Goal: Task Accomplishment & Management: Complete application form

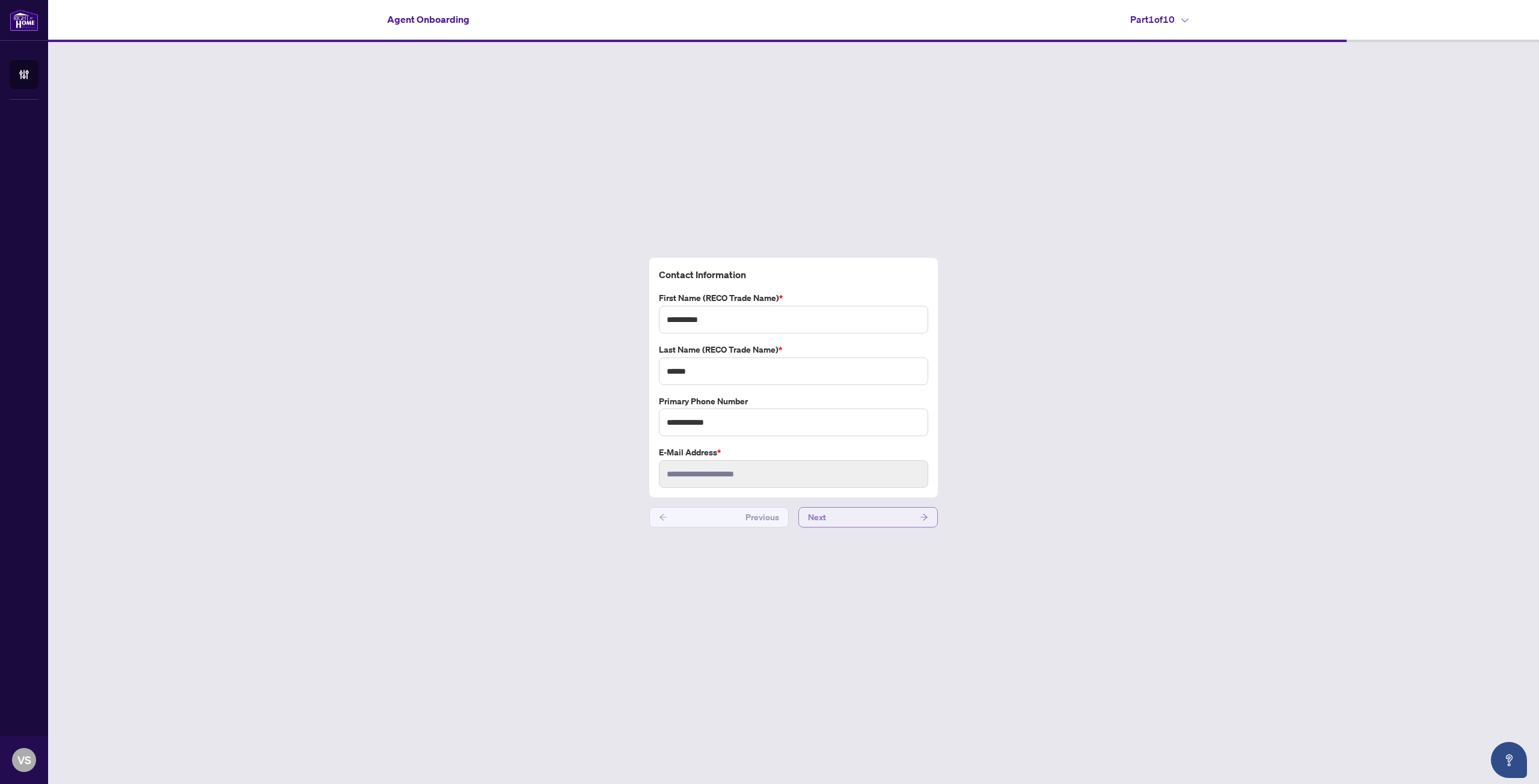
click at [836, 518] on button "Next" at bounding box center [867, 517] width 139 height 20
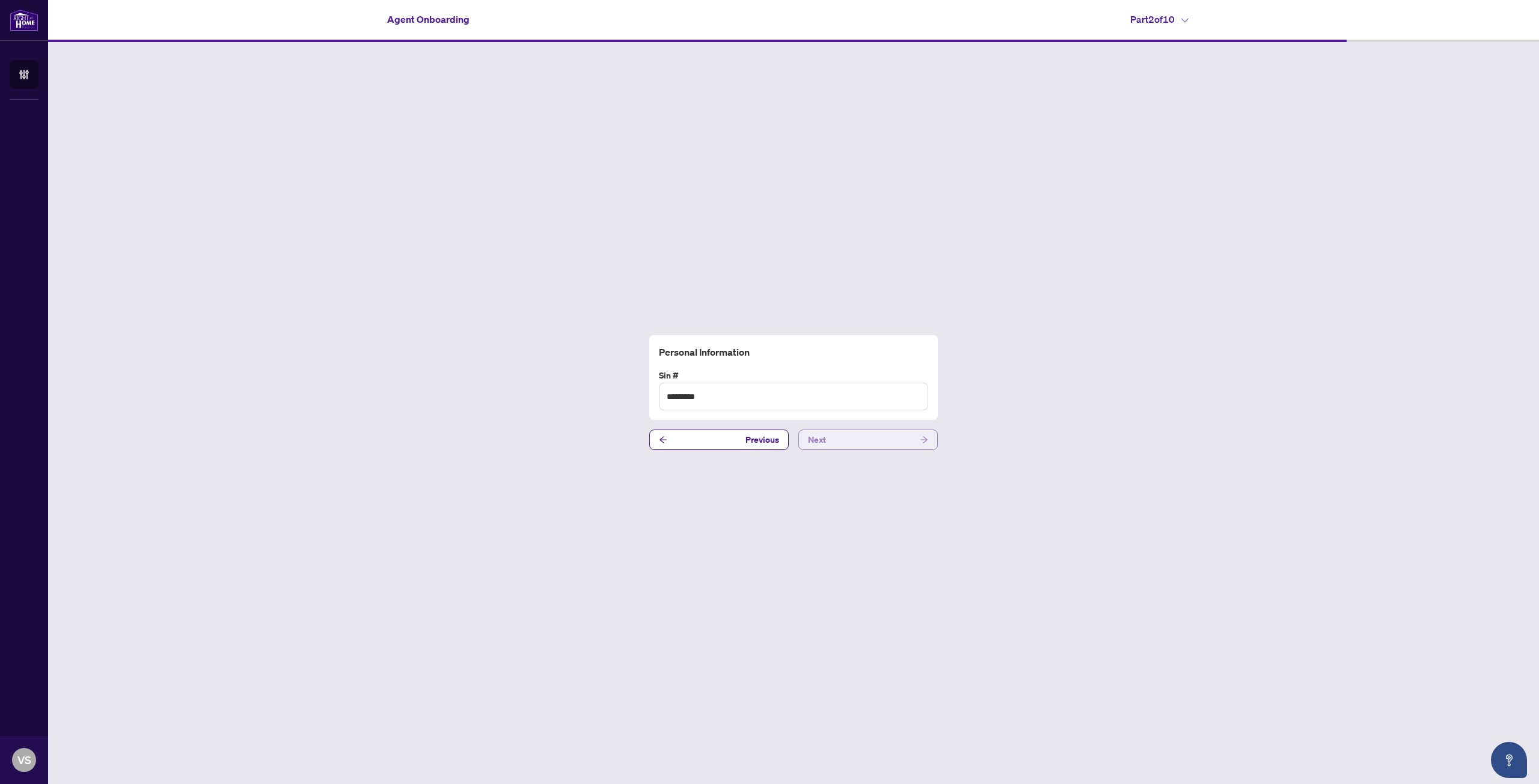
click at [835, 438] on button "Next" at bounding box center [867, 439] width 139 height 20
click at [833, 446] on button "Next" at bounding box center [867, 439] width 139 height 20
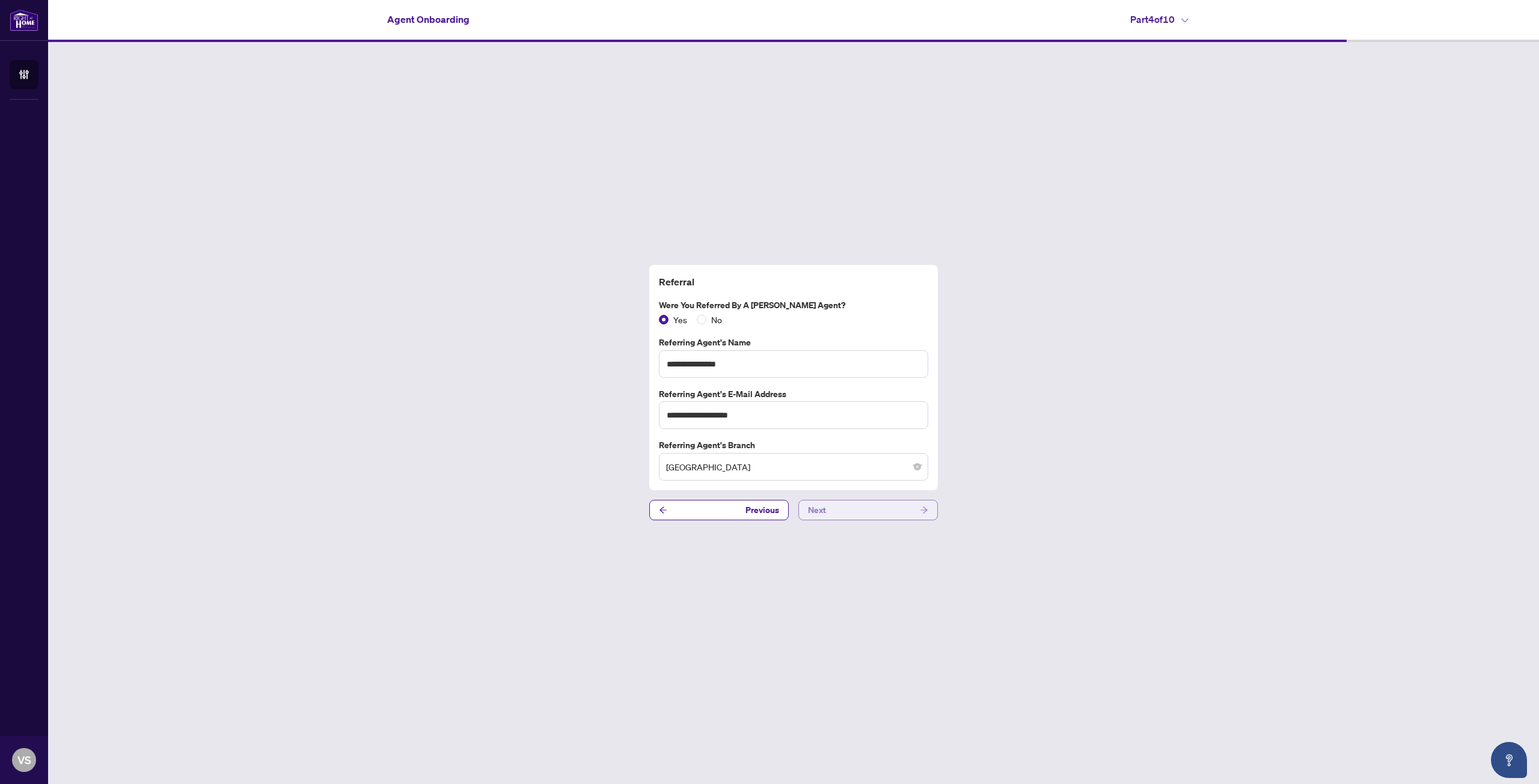
click at [836, 508] on button "Next" at bounding box center [867, 510] width 139 height 20
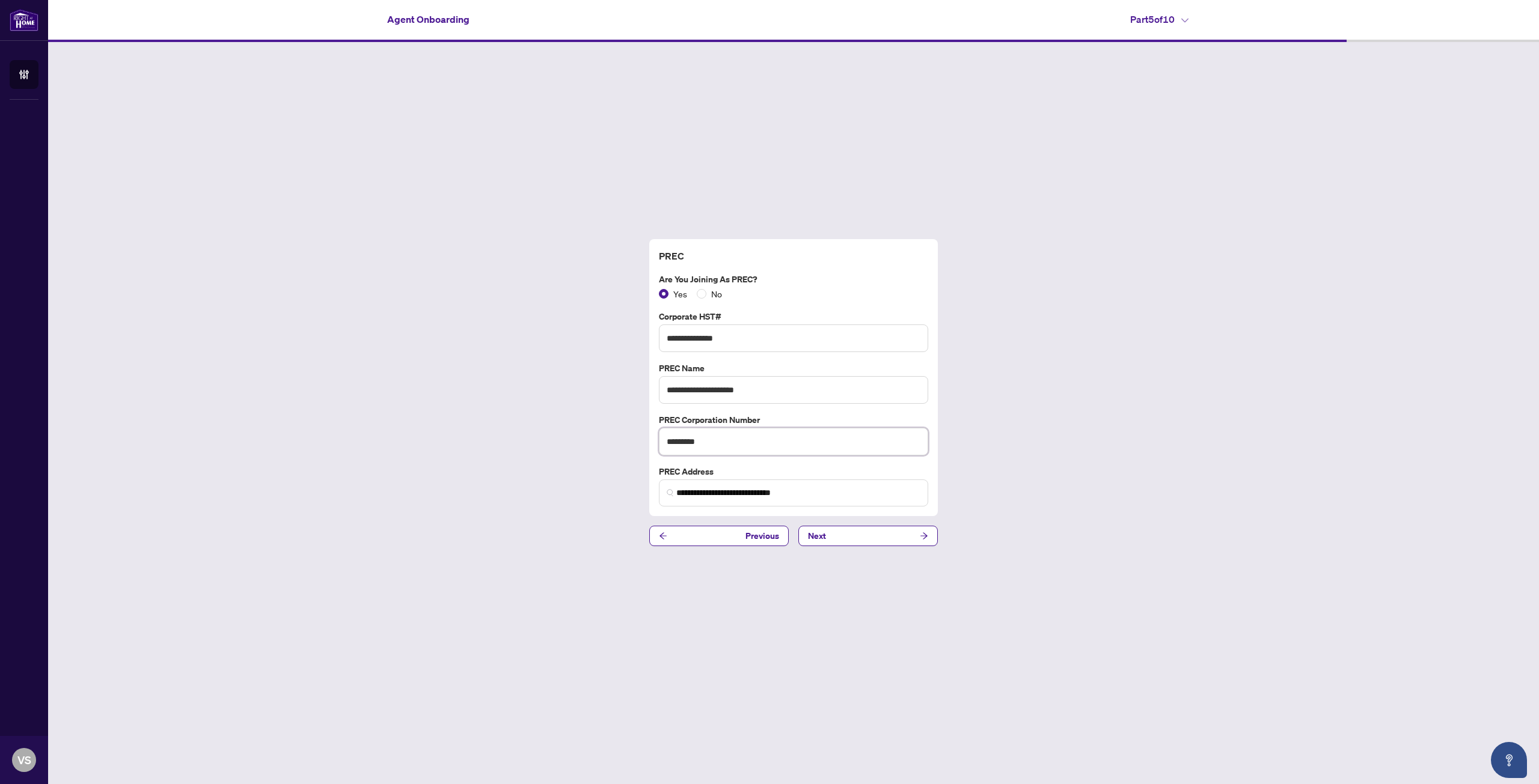
click at [729, 439] on input "*********" at bounding box center [793, 441] width 269 height 28
type input "**********"
click at [828, 540] on button "Next" at bounding box center [867, 536] width 139 height 20
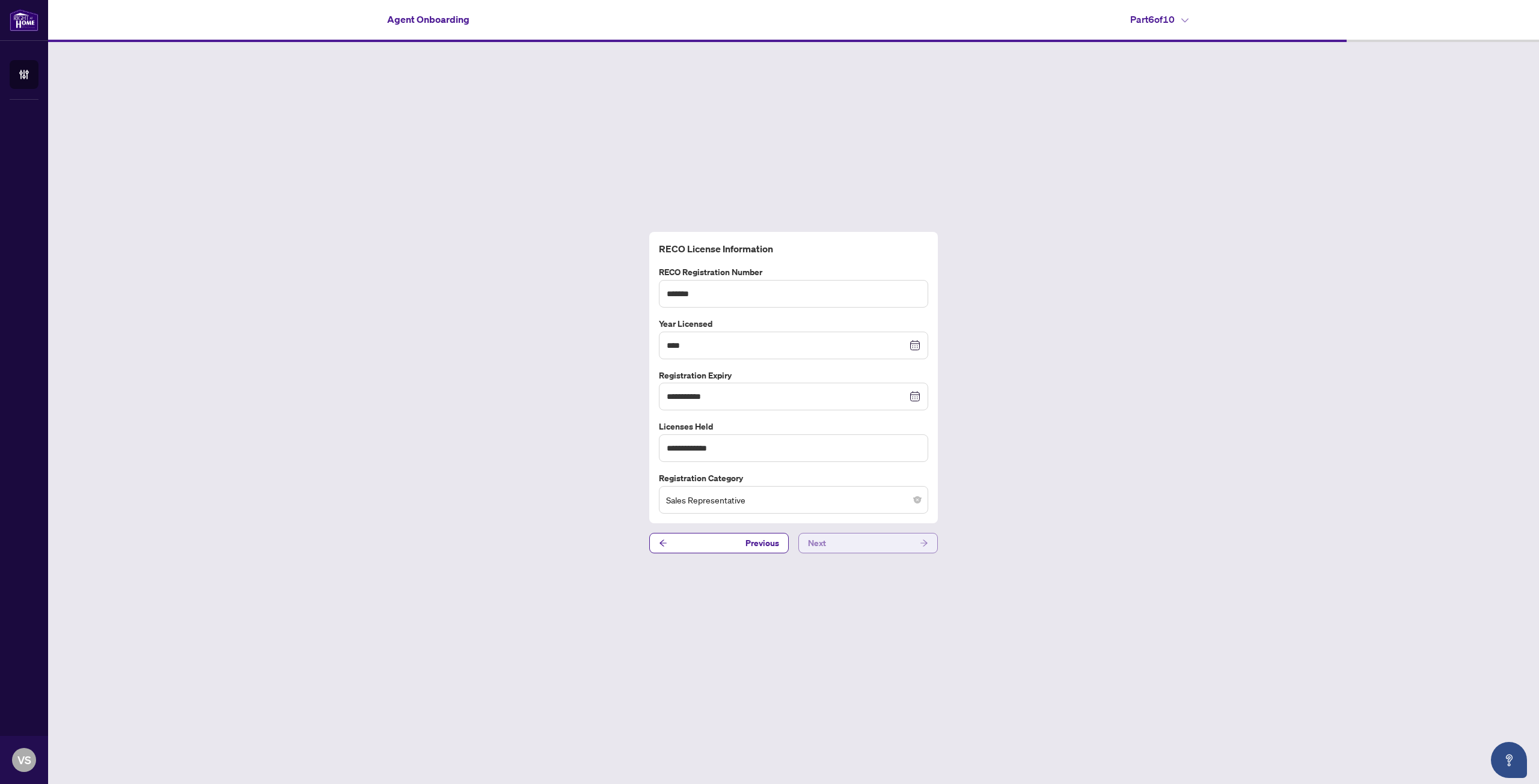
click at [856, 546] on button "Next" at bounding box center [867, 543] width 139 height 20
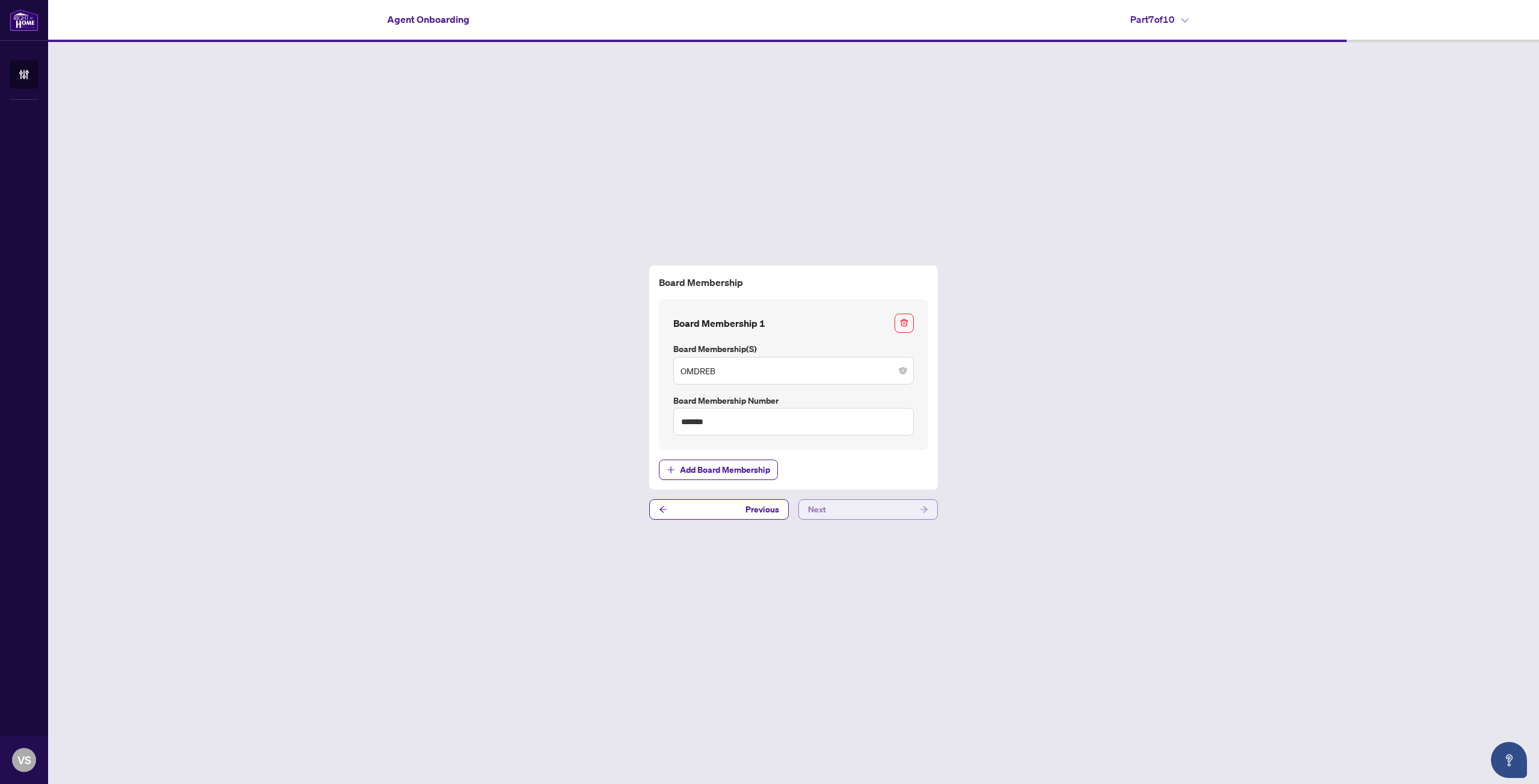
click at [841, 510] on button "Next" at bounding box center [867, 509] width 139 height 20
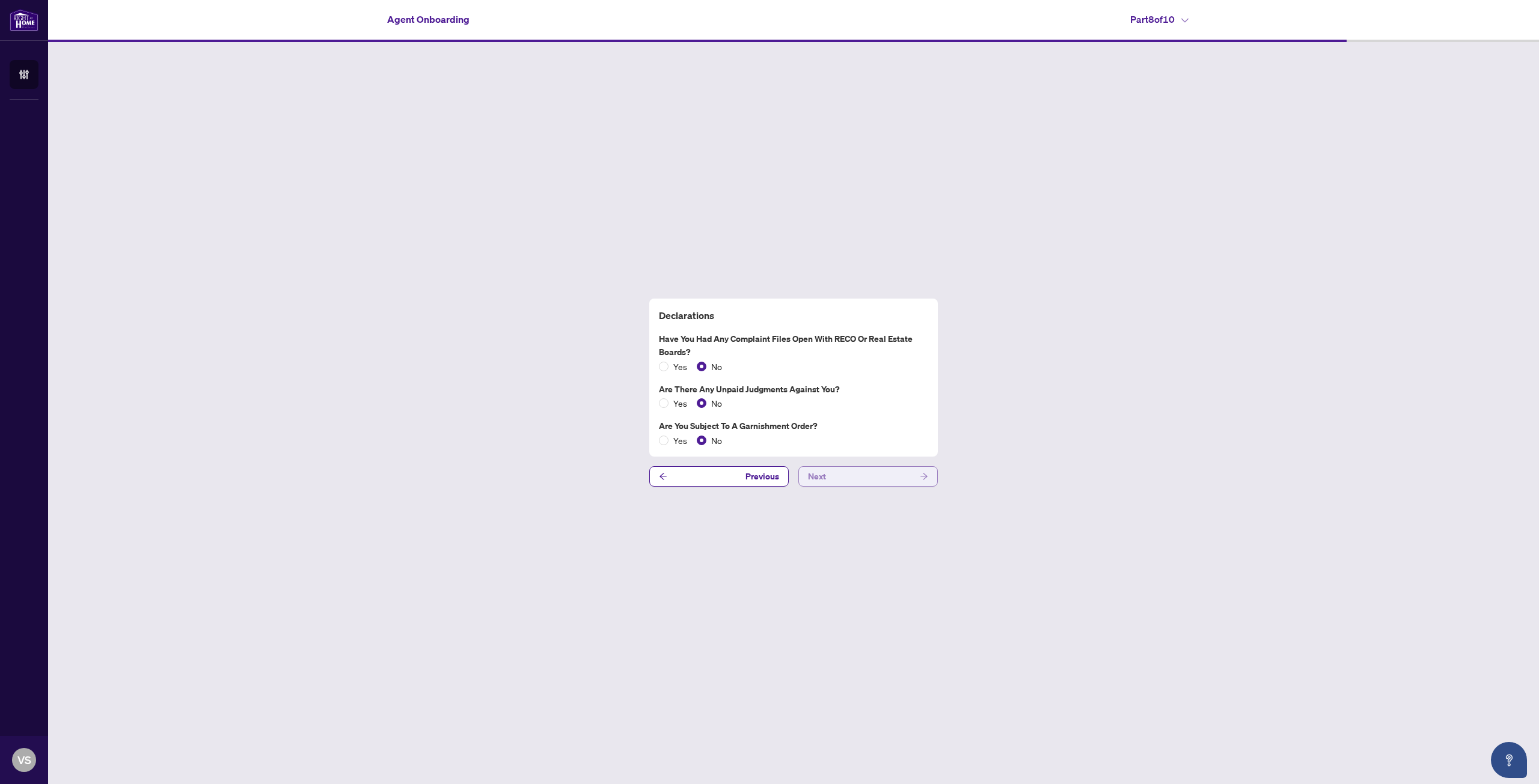
click at [834, 481] on button "Next" at bounding box center [867, 476] width 139 height 20
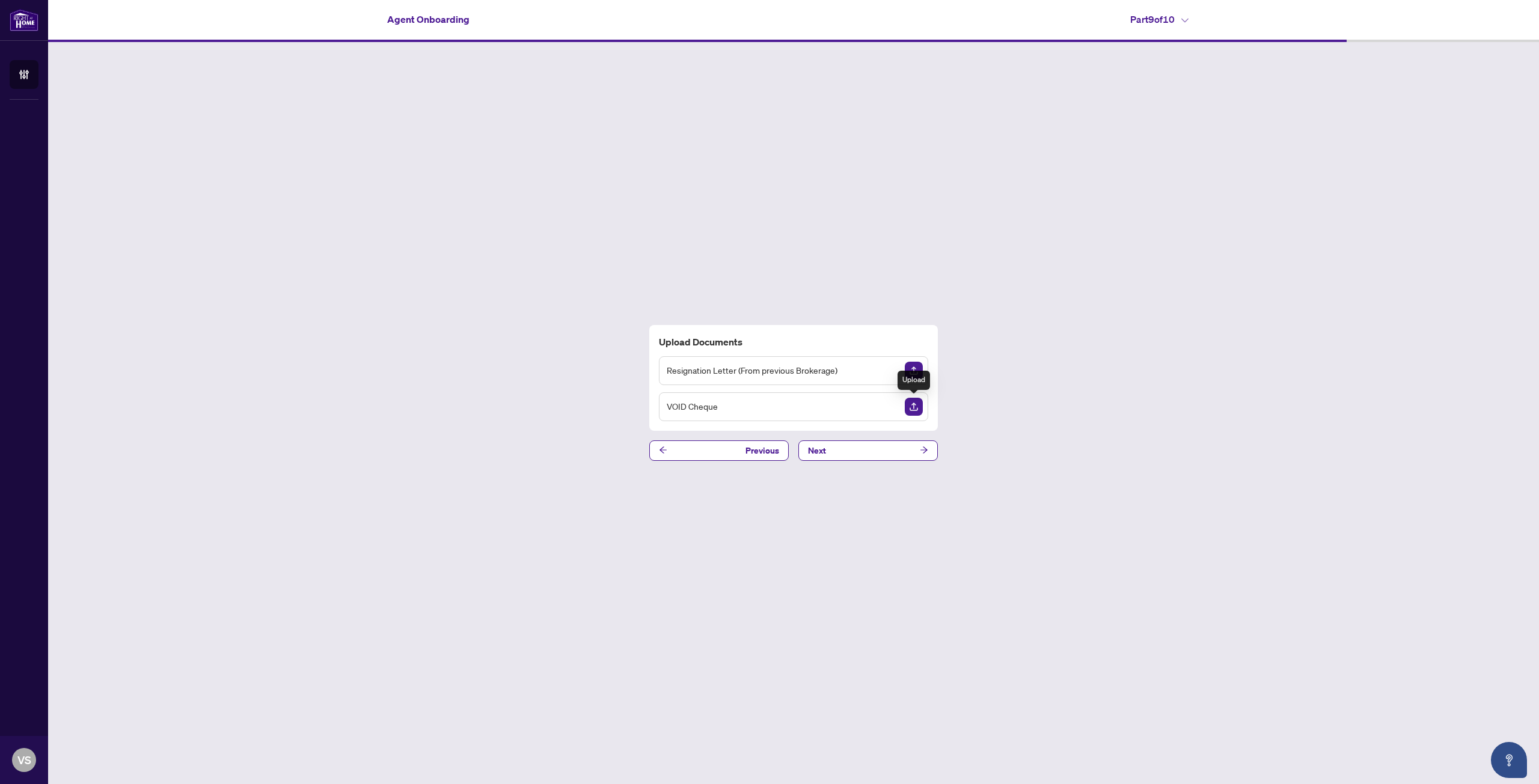
click at [918, 404] on img "Upload Document" at bounding box center [913, 407] width 18 height 18
click at [893, 405] on icon "View Document" at bounding box center [891, 407] width 9 height 9
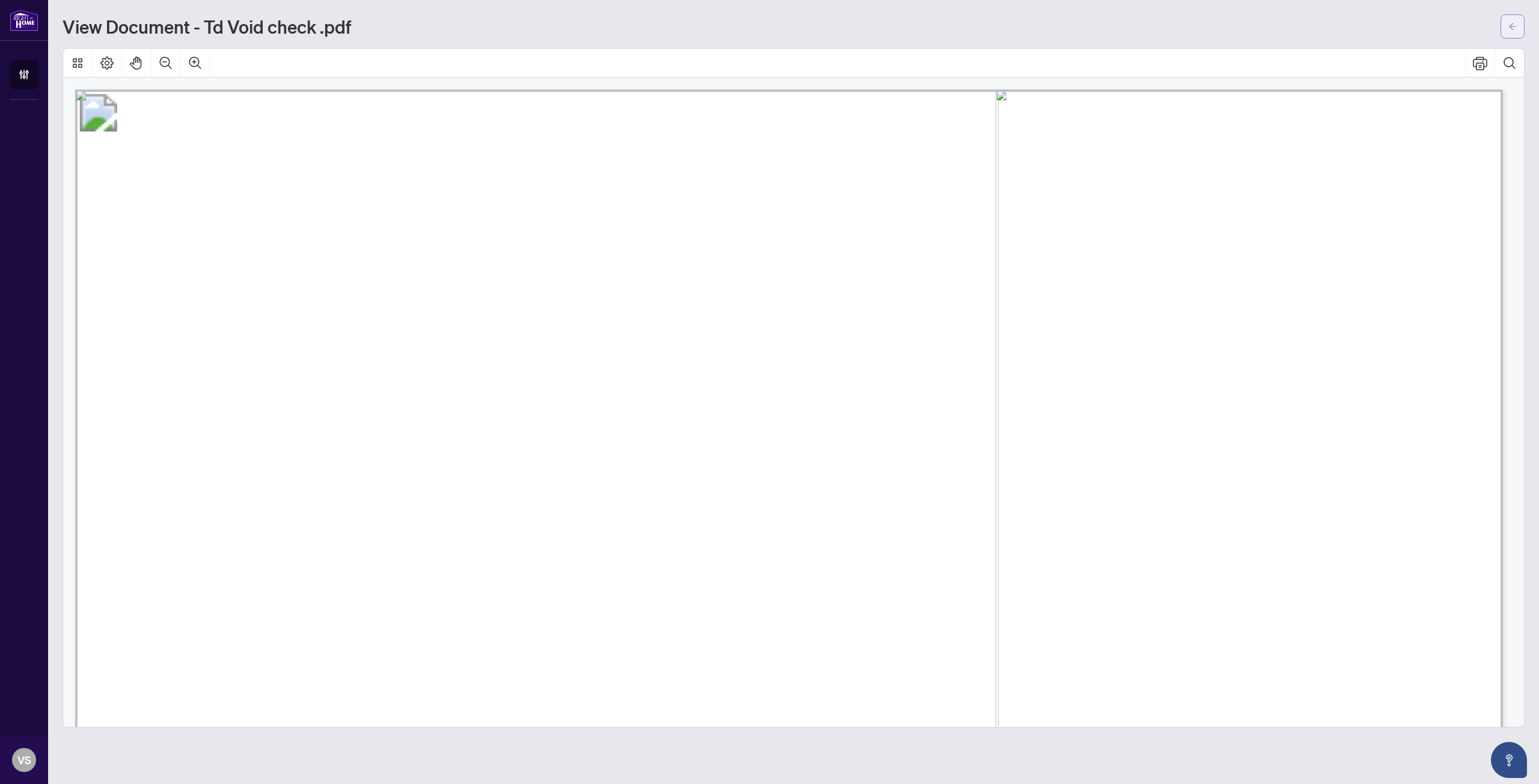
click at [1508, 25] on icon "arrow-left" at bounding box center [1512, 27] width 9 height 9
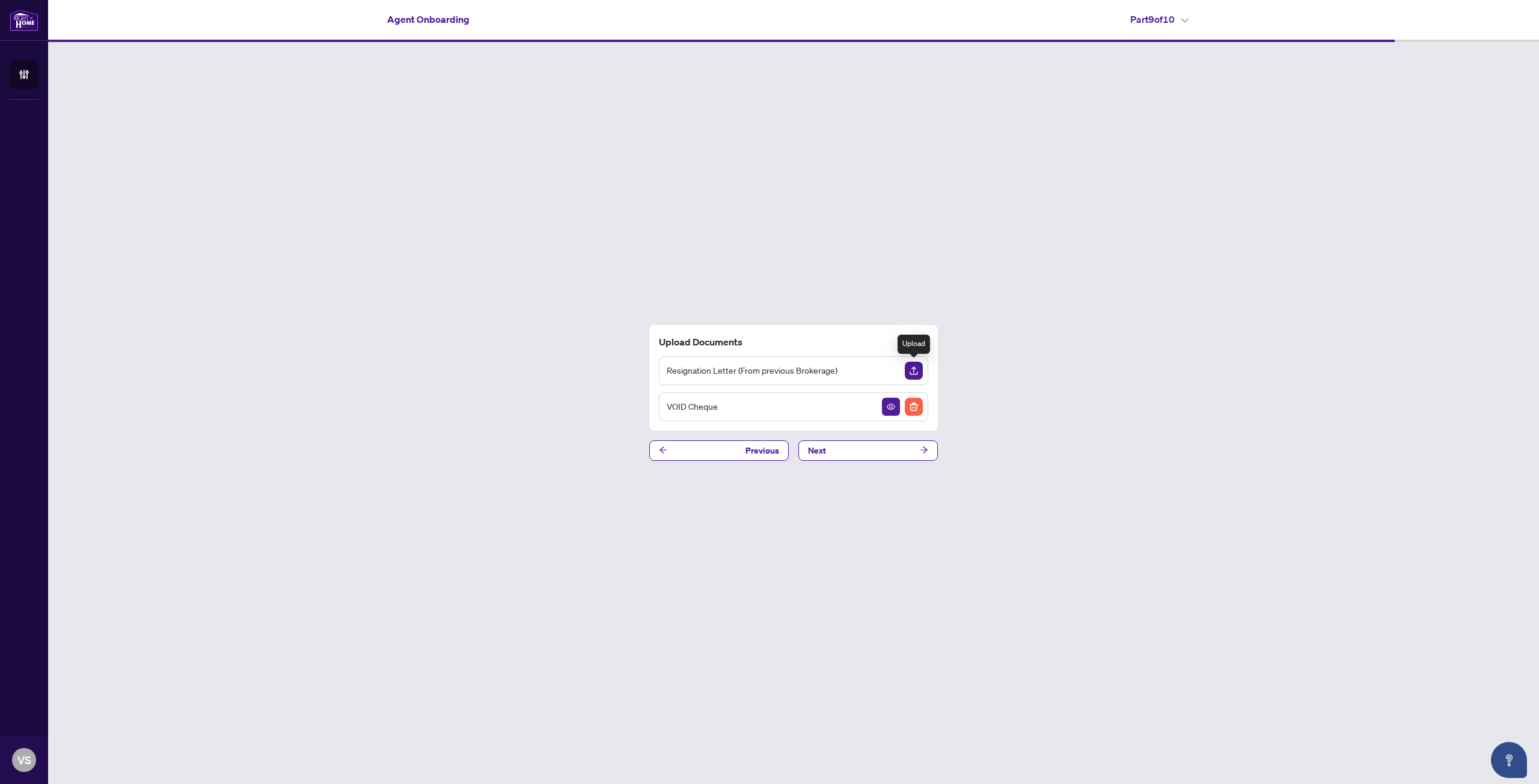
click at [915, 369] on img "Upload Document" at bounding box center [913, 371] width 18 height 18
click at [844, 457] on button "Next" at bounding box center [867, 450] width 139 height 20
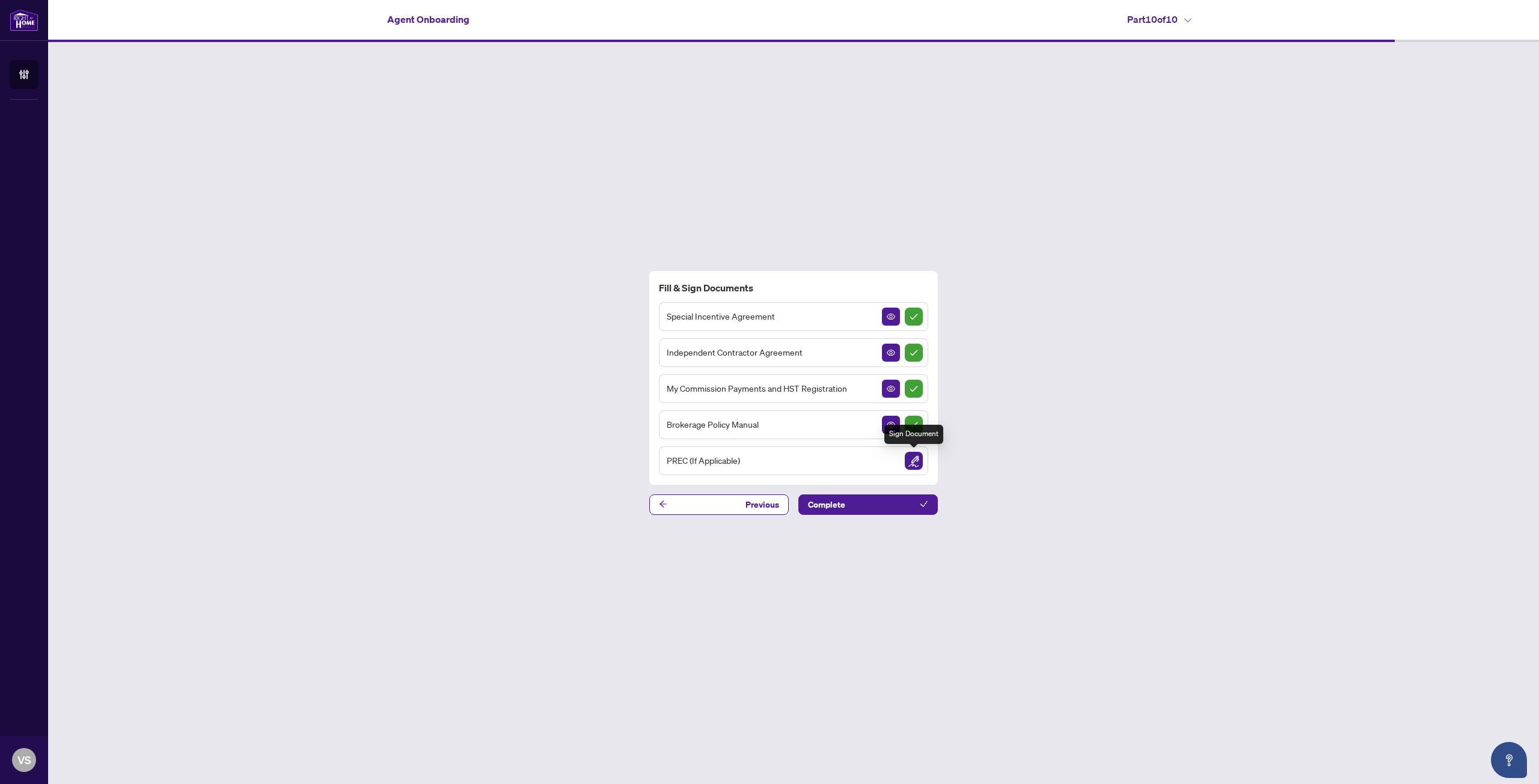
click at [915, 468] on img "Sign Document" at bounding box center [913, 460] width 18 height 18
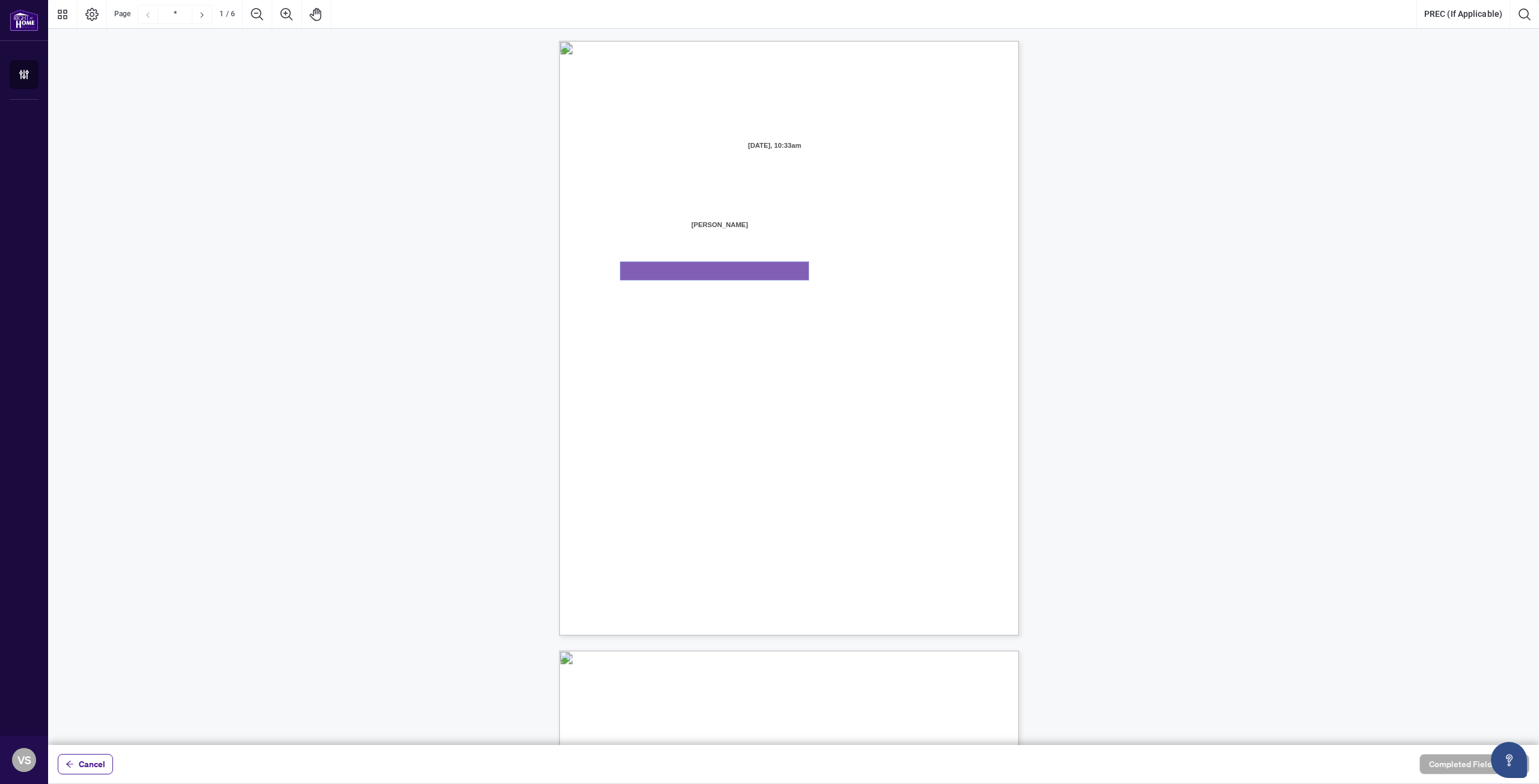
click at [672, 272] on textarea "01K2N871QHNVQQYWWGNNAD92Y4" at bounding box center [714, 270] width 188 height 18
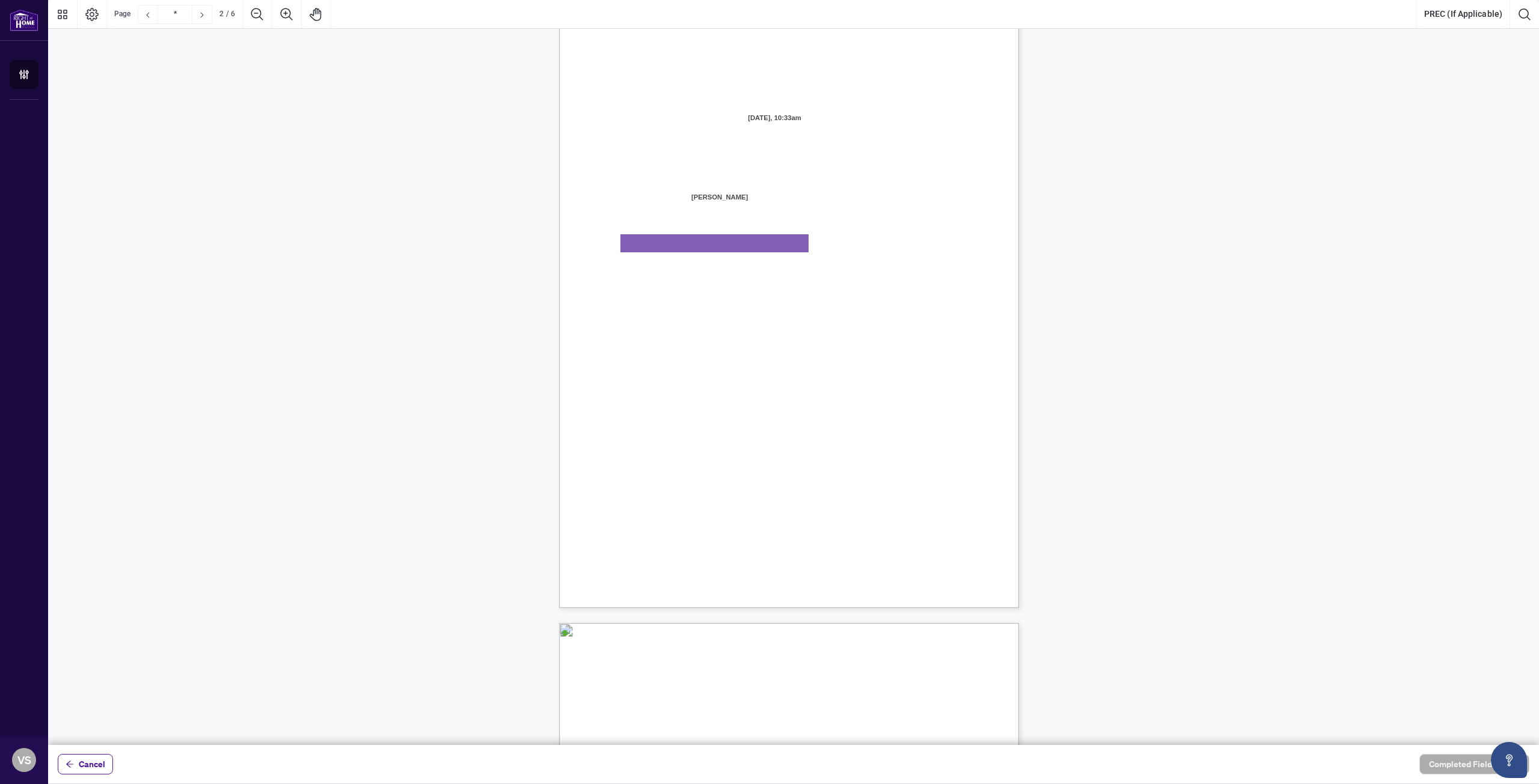
type input "*"
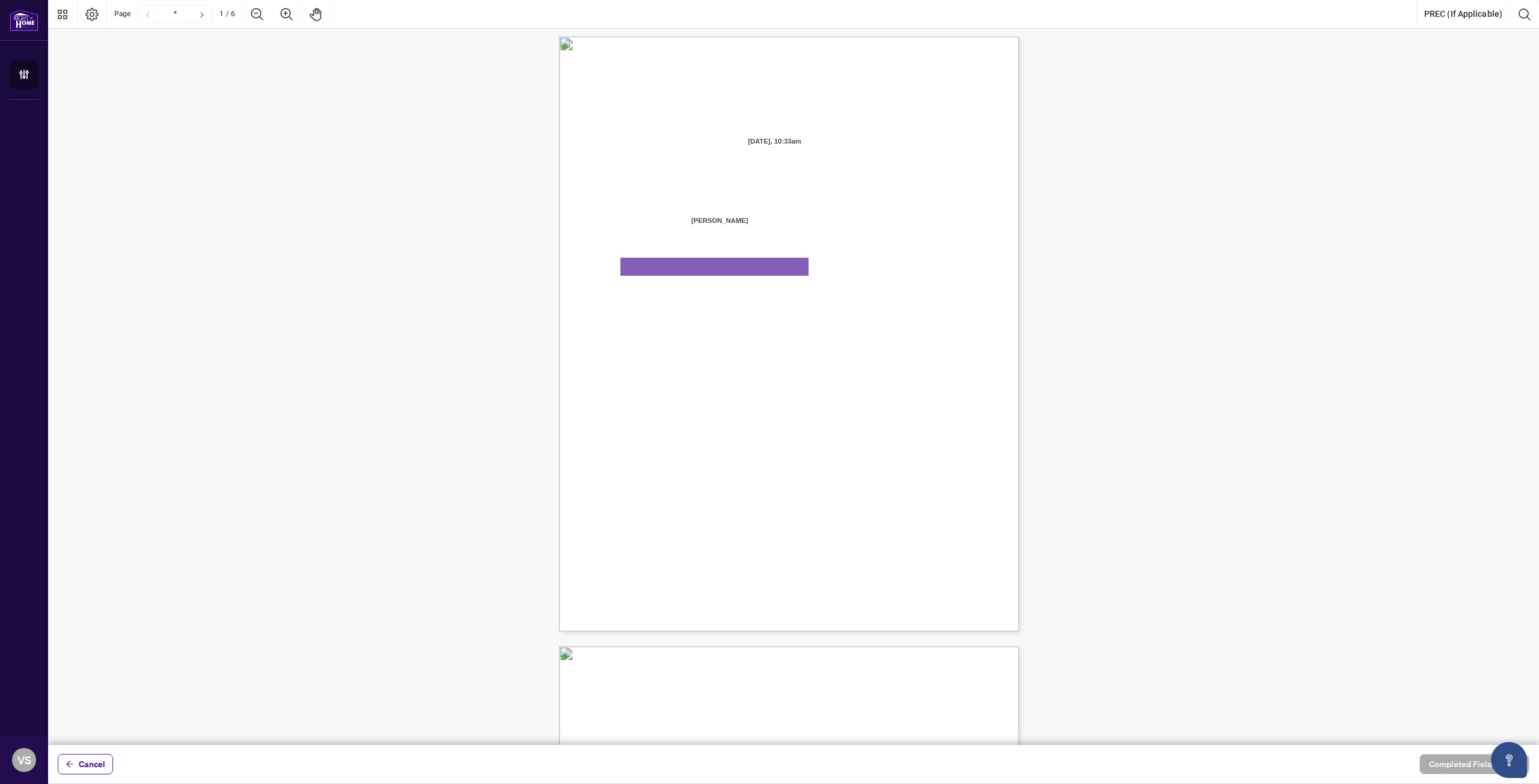
scroll to position [60, 0]
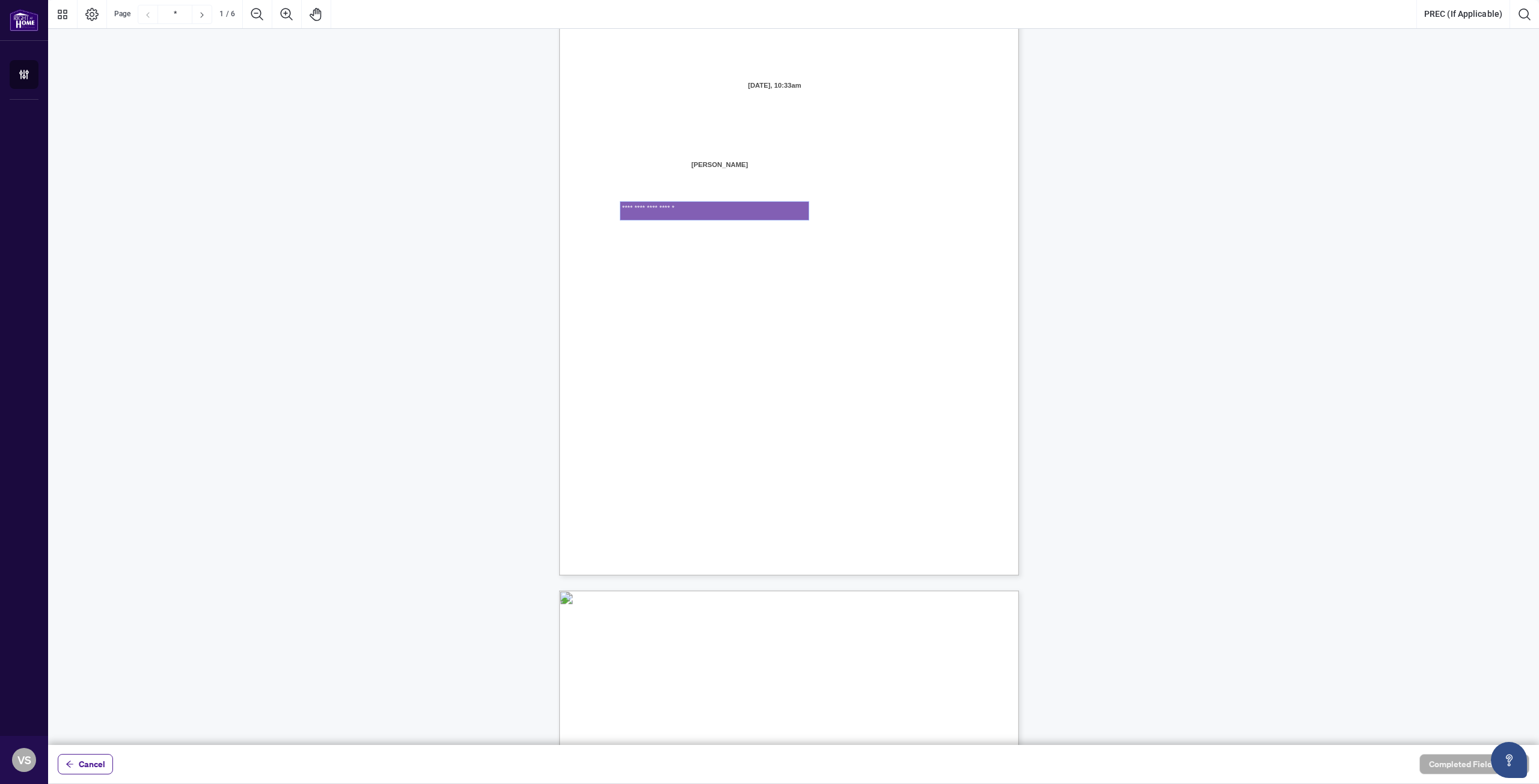
type textarea "**********"
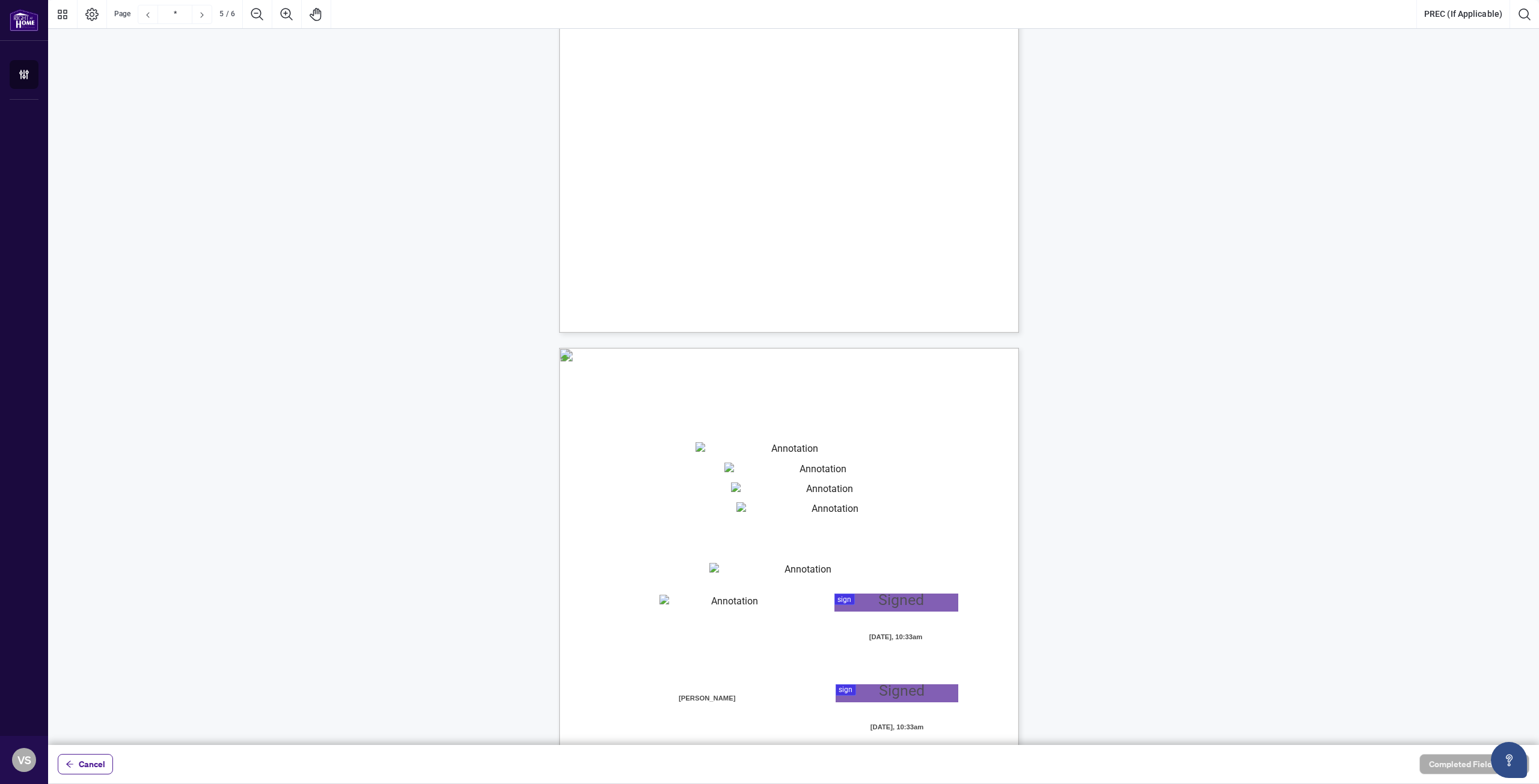
type input "*"
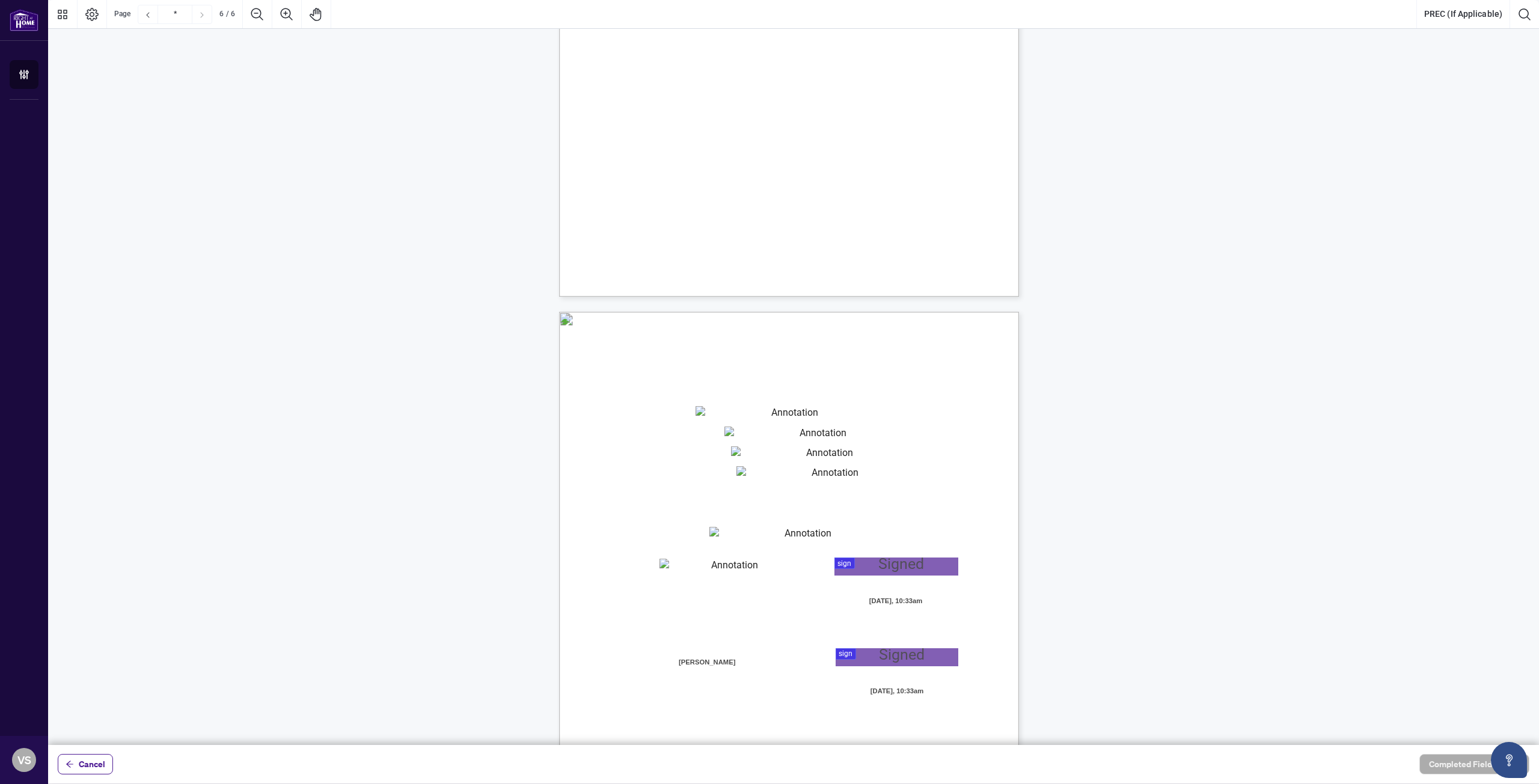
scroll to position [2824, 0]
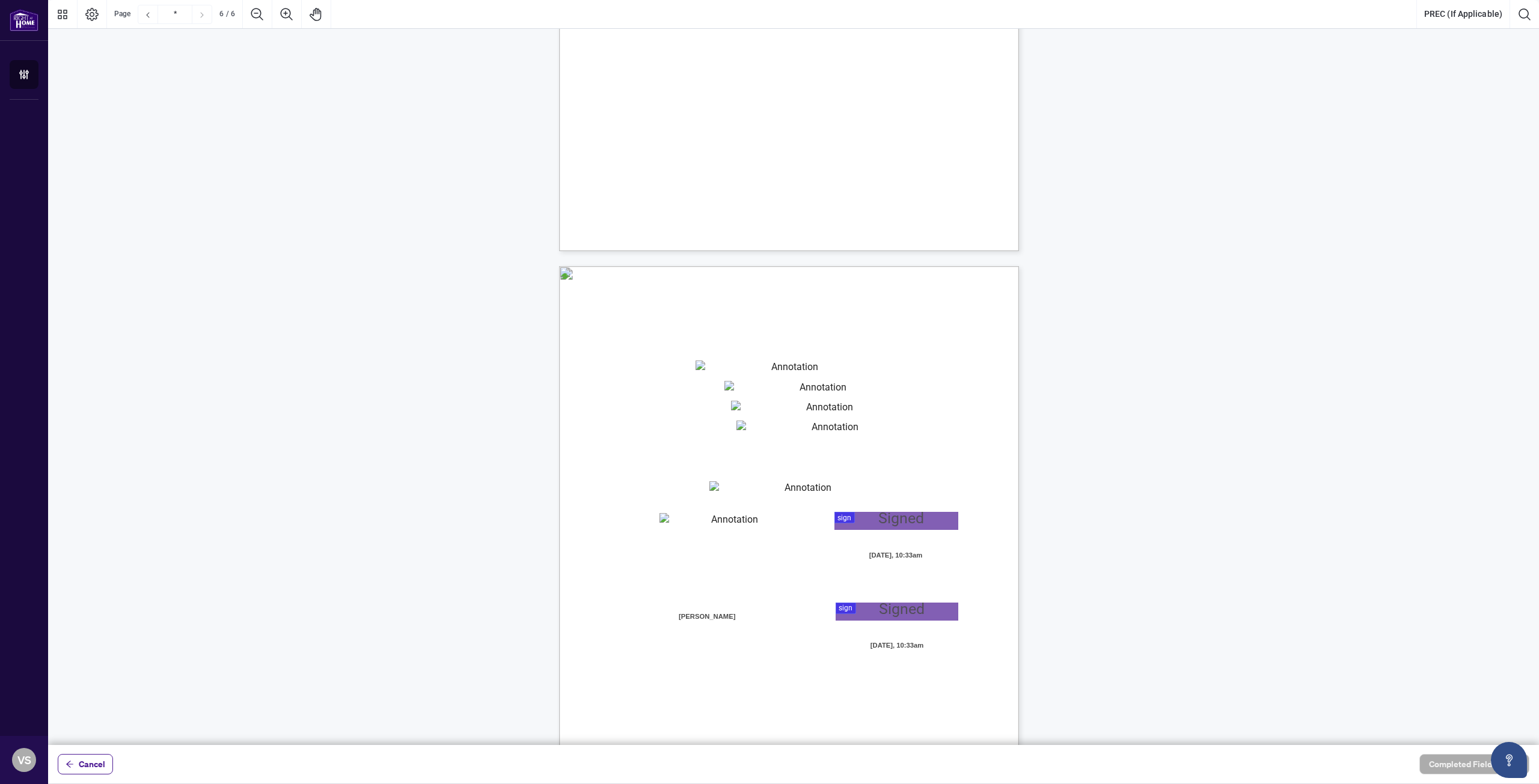
type textarea "**********"
click at [713, 371] on textarea "01K2N87DY2TBBAEEYXCWHWSGMG" at bounding box center [789, 369] width 188 height 18
type textarea "**********"
click at [762, 384] on textarea "01K2N87QNZ52YW6DM5F5ZP82YQ" at bounding box center [818, 390] width 188 height 18
type textarea "**********"
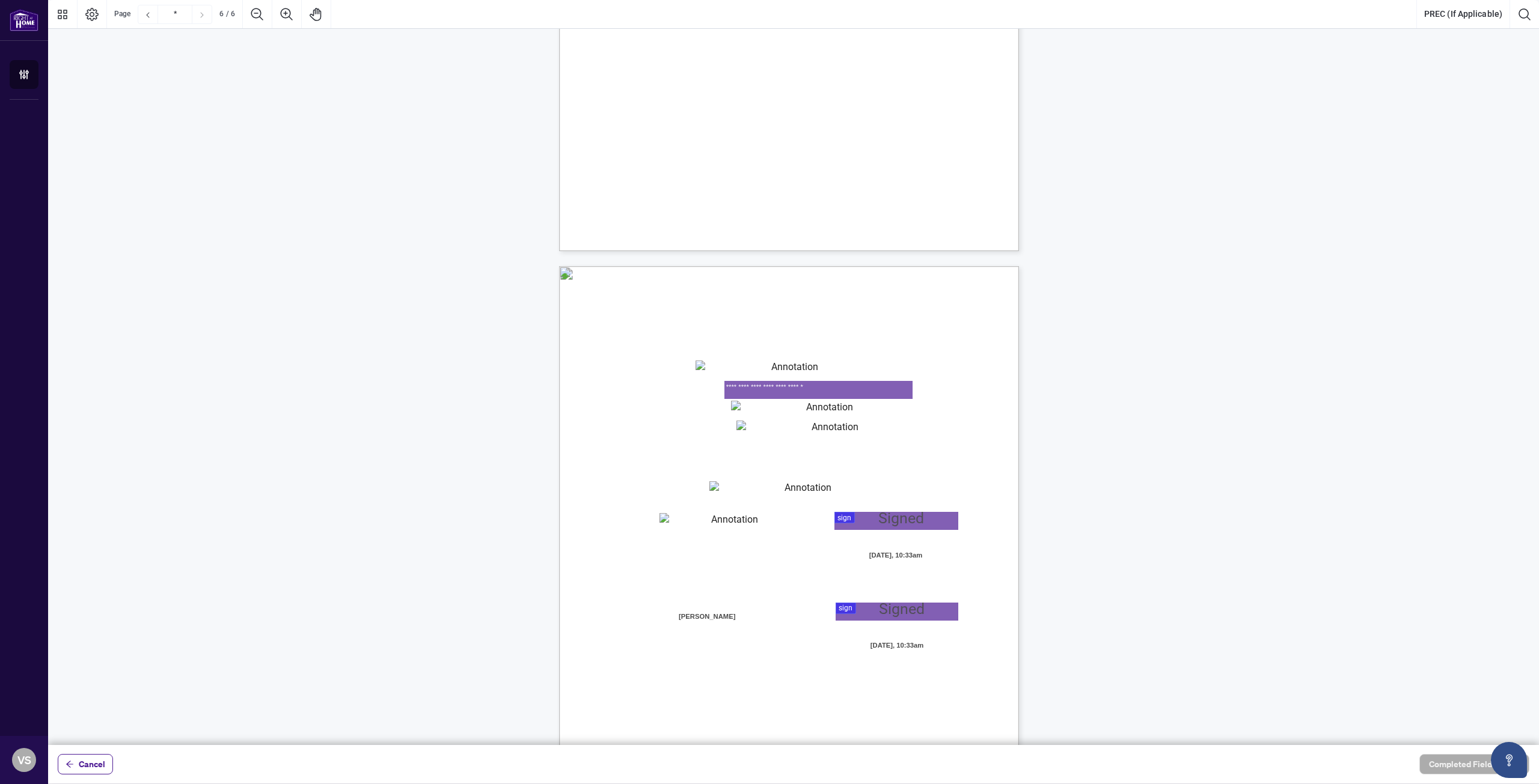
click at [740, 413] on textarea "01K2N87VWX9FSG7KFZDP3WWF8Q" at bounding box center [825, 410] width 188 height 18
type textarea "**********"
click at [758, 433] on textarea "01K2N87J80Q9953MCJDTE5Z6QM" at bounding box center [830, 429] width 188 height 18
type textarea "**********"
click at [724, 491] on textarea "01K2N880SMA538W6PVWWG0JWA7" at bounding box center [804, 490] width 188 height 18
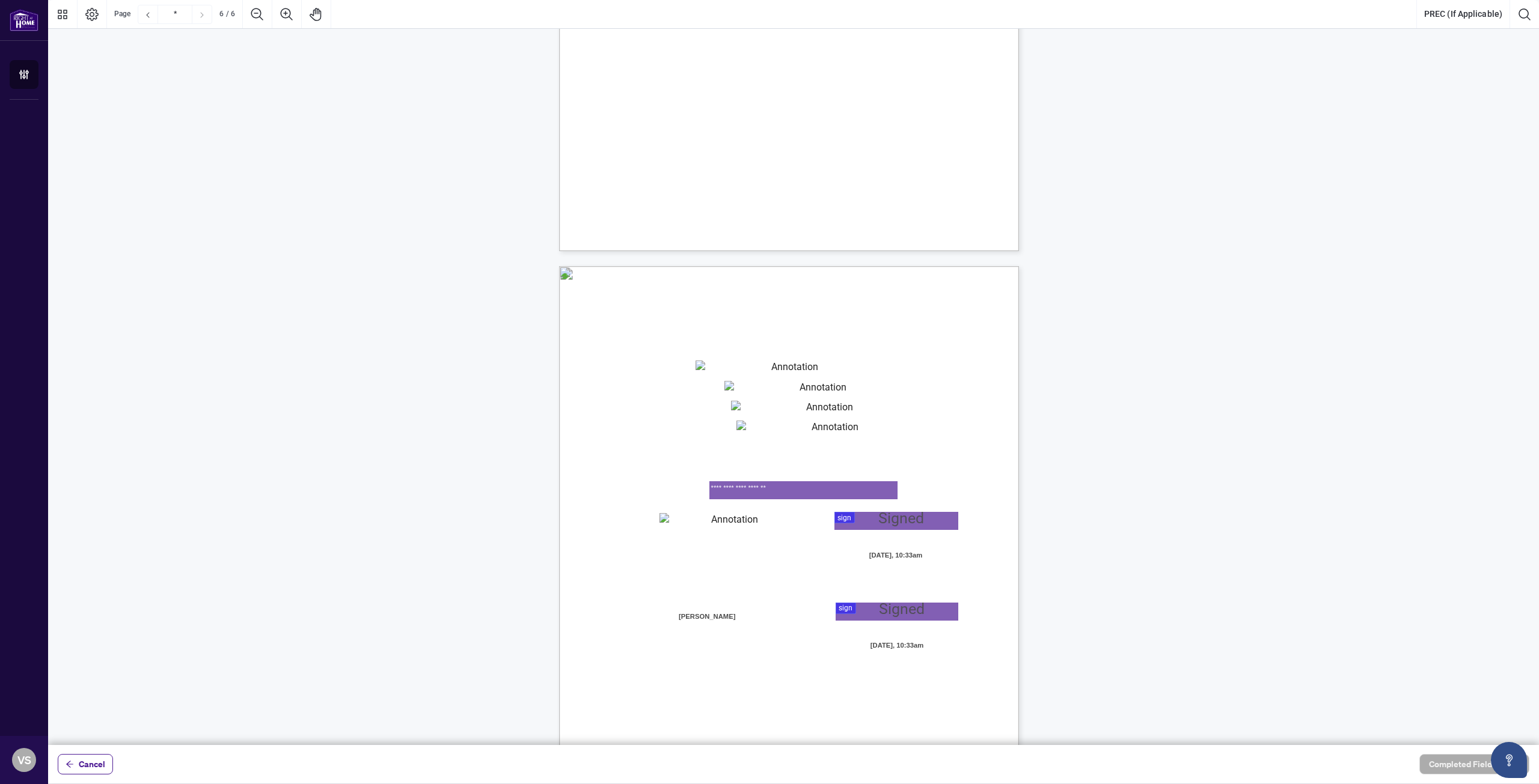
type textarea "**********"
click at [716, 524] on textarea "01K2N884WGPMN0CYYT5M8Z5CXC" at bounding box center [729, 522] width 141 height 18
type textarea "********"
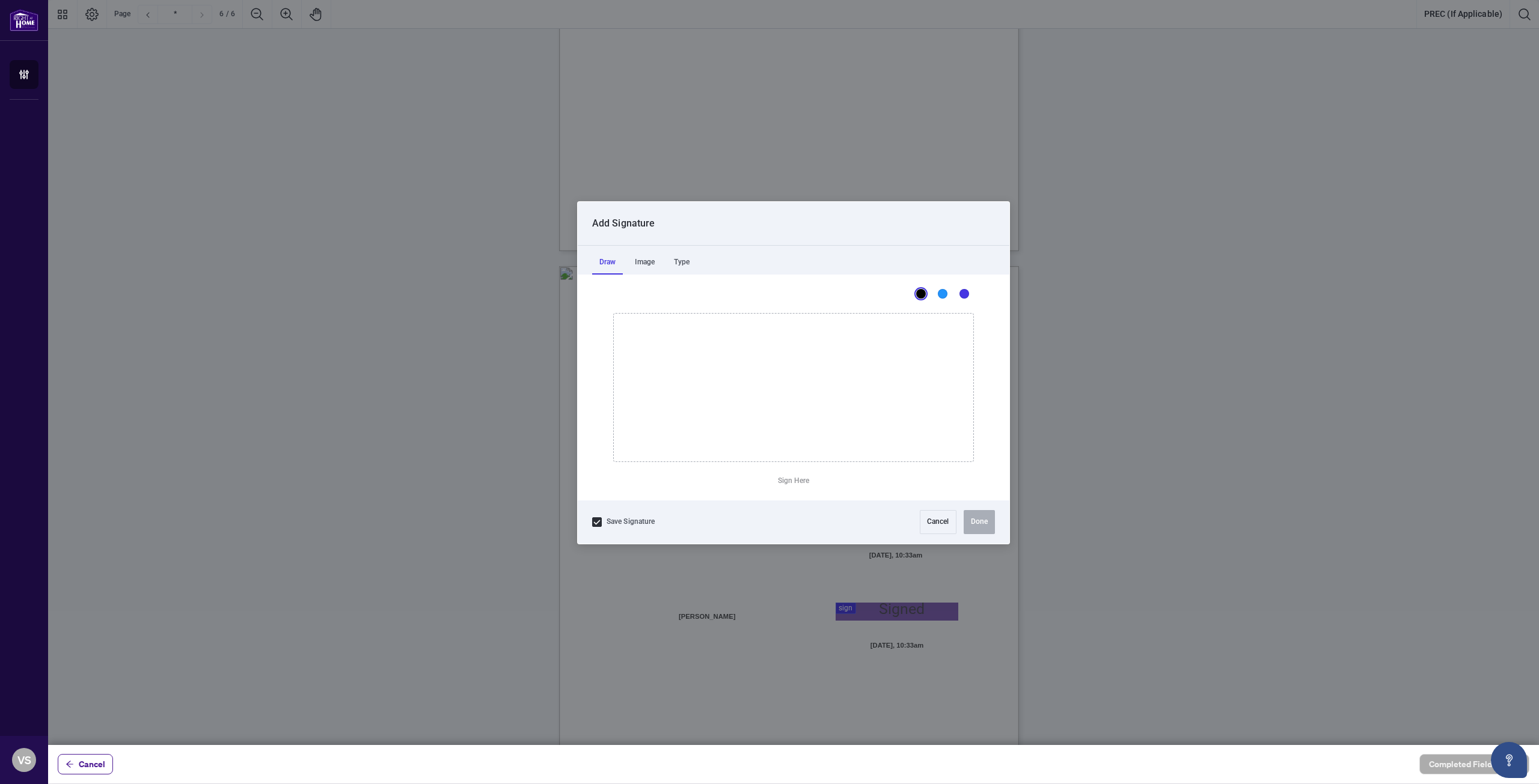
click at [847, 520] on div at bounding box center [794, 373] width 1491 height 745
drag, startPoint x: 633, startPoint y: 413, endPoint x: 646, endPoint y: 407, distance: 14.3
click at [646, 407] on icon "Drawing canvas" at bounding box center [793, 387] width 360 height 148
drag, startPoint x: 653, startPoint y: 407, endPoint x: 653, endPoint y: 418, distance: 11.0
click at [653, 418] on icon "Drawing canvas" at bounding box center [793, 387] width 360 height 148
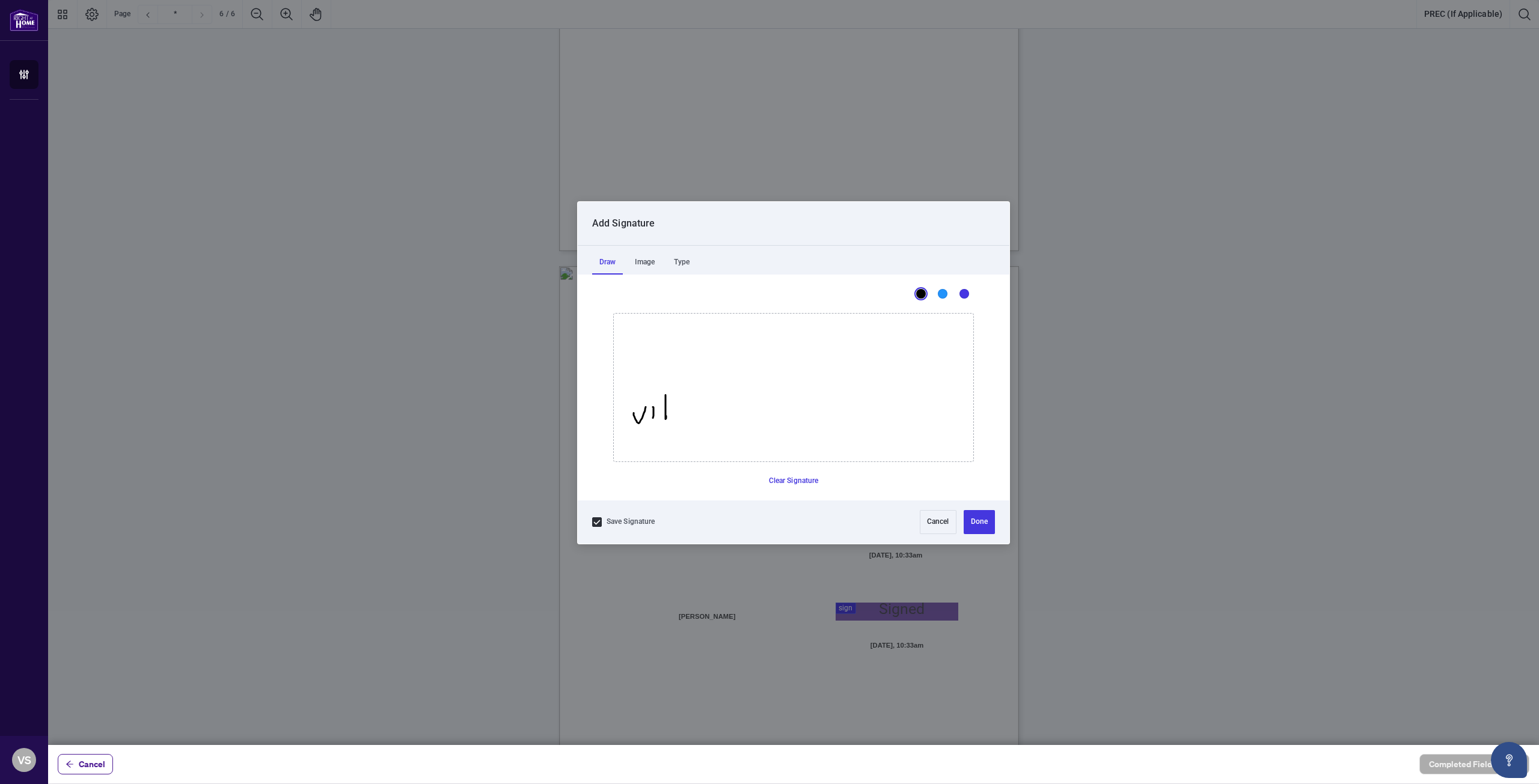
drag, startPoint x: 665, startPoint y: 395, endPoint x: 667, endPoint y: 410, distance: 15.1
click at [667, 412] on icon "Drawing canvas" at bounding box center [793, 387] width 360 height 148
drag, startPoint x: 667, startPoint y: 410, endPoint x: 665, endPoint y: 420, distance: 10.2
drag, startPoint x: 670, startPoint y: 405, endPoint x: 671, endPoint y: 422, distance: 17.0
click at [669, 423] on icon "Drawing canvas" at bounding box center [793, 387] width 360 height 148
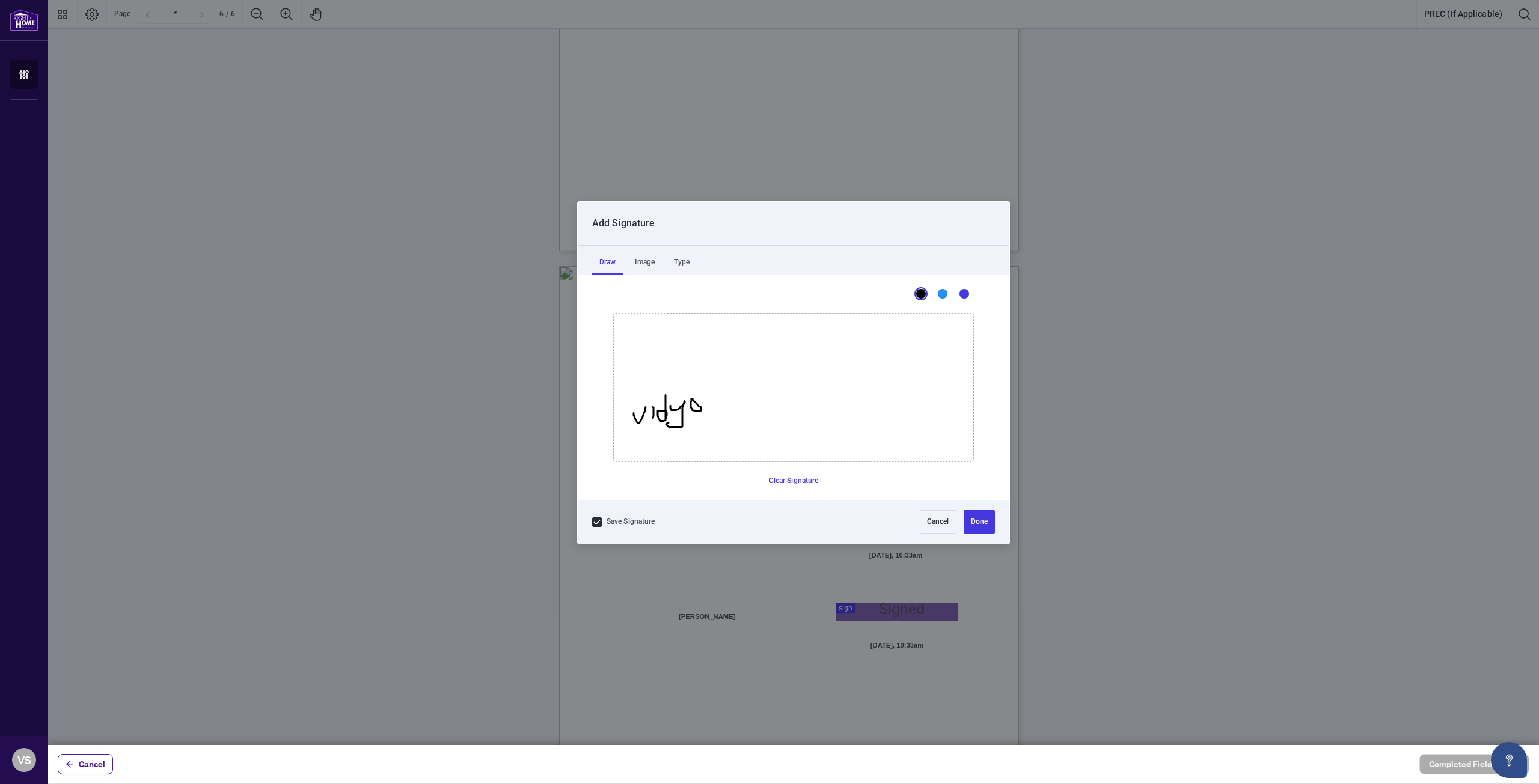
click at [691, 398] on icon "Drawing canvas" at bounding box center [793, 387] width 360 height 148
drag, startPoint x: 701, startPoint y: 384, endPoint x: 703, endPoint y: 407, distance: 23.1
click at [718, 405] on icon "Drawing canvas" at bounding box center [793, 387] width 360 height 148
drag, startPoint x: 705, startPoint y: 398, endPoint x: 722, endPoint y: 386, distance: 20.8
click at [722, 386] on icon "Drawing canvas" at bounding box center [793, 387] width 360 height 148
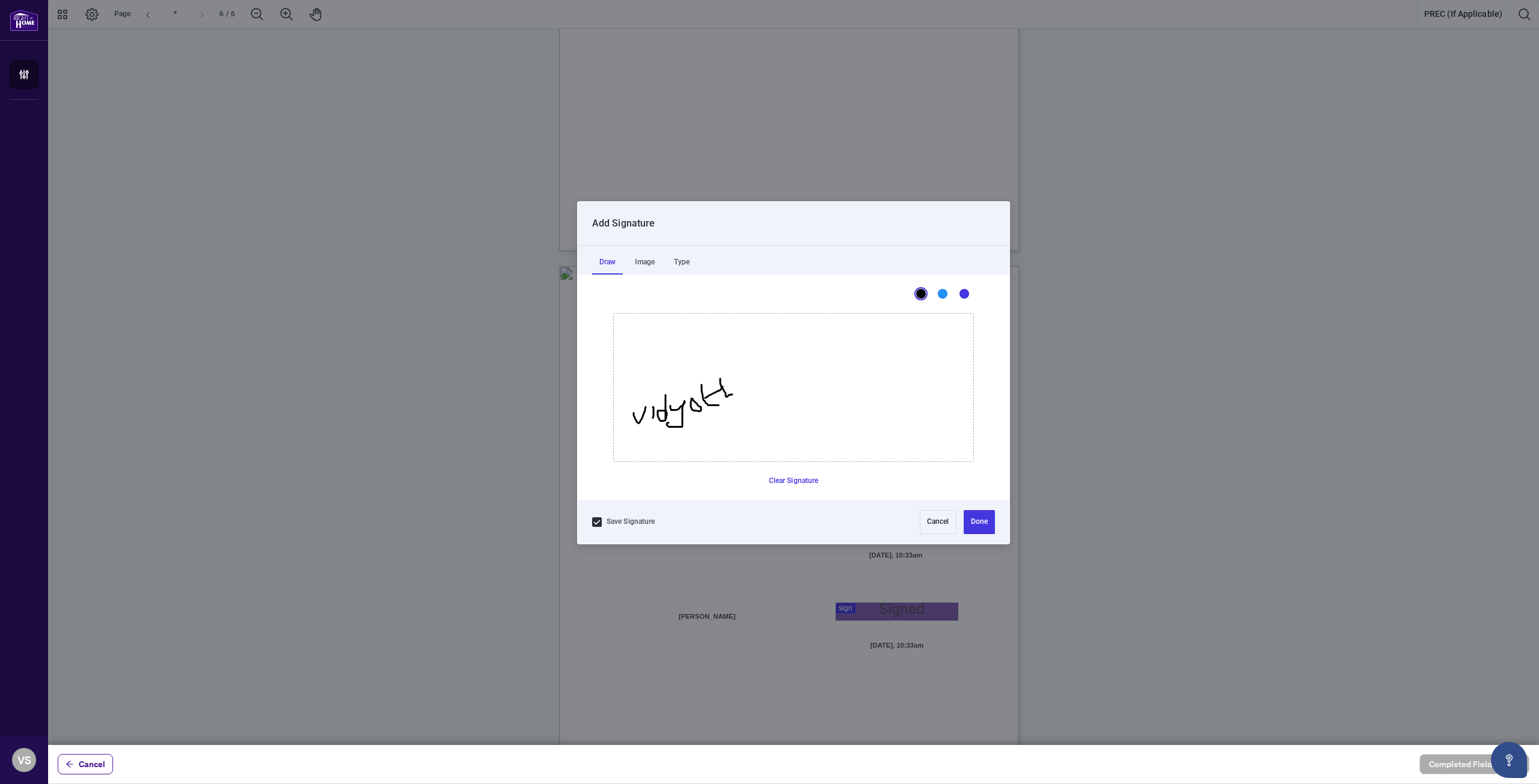
drag, startPoint x: 720, startPoint y: 379, endPoint x: 727, endPoint y: 395, distance: 17.5
click at [732, 394] on icon "Drawing canvas" at bounding box center [793, 387] width 360 height 148
drag, startPoint x: 722, startPoint y: 391, endPoint x: 728, endPoint y: 387, distance: 7.2
click at [728, 387] on icon "Drawing canvas" at bounding box center [793, 387] width 360 height 148
drag, startPoint x: 742, startPoint y: 384, endPoint x: 750, endPoint y: 387, distance: 8.5
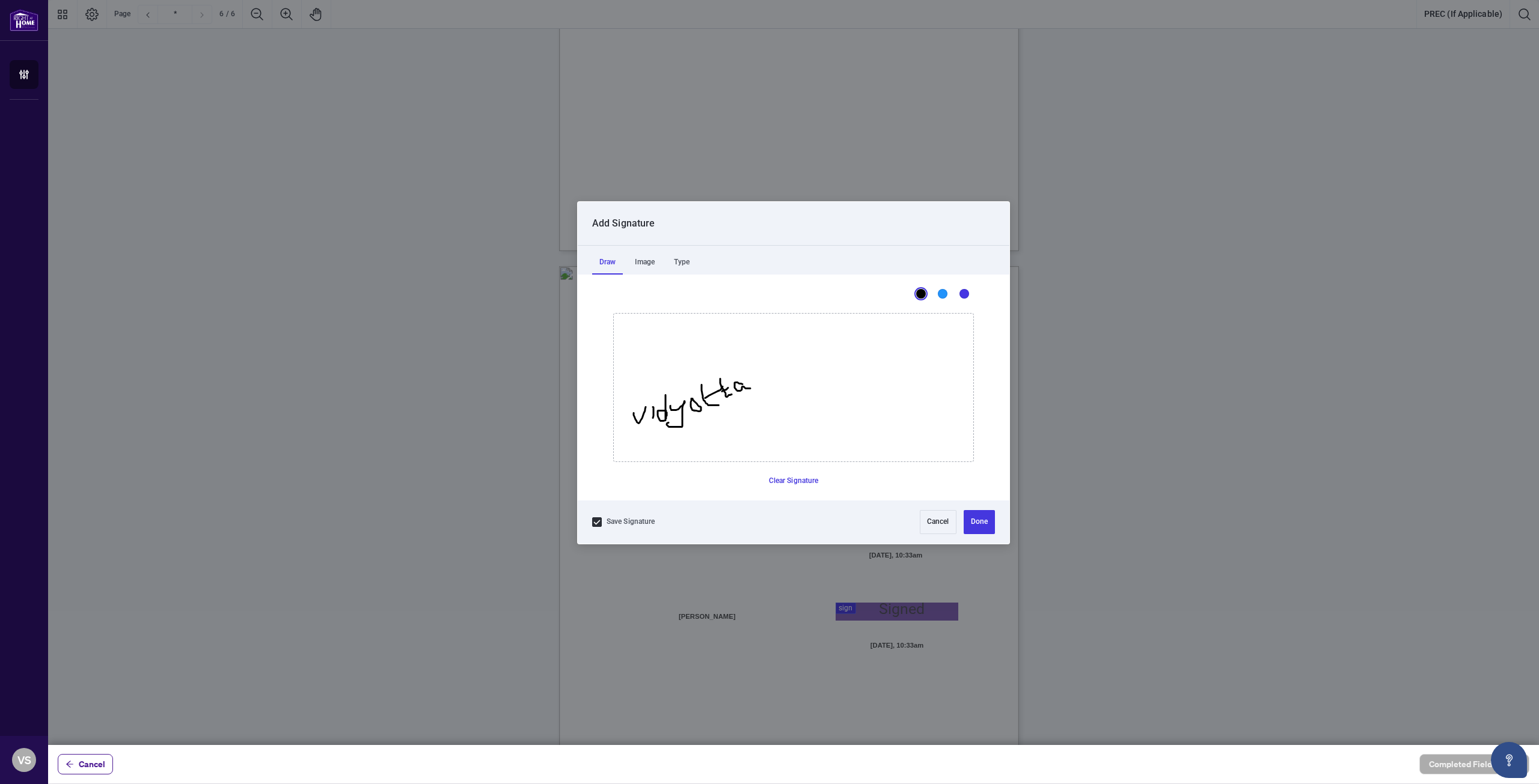
click at [750, 387] on icon "Drawing canvas" at bounding box center [793, 387] width 360 height 148
drag, startPoint x: 742, startPoint y: 378, endPoint x: 769, endPoint y: 381, distance: 27.2
click at [769, 381] on icon "Drawing canvas" at bounding box center [793, 387] width 360 height 148
drag, startPoint x: 779, startPoint y: 370, endPoint x: 789, endPoint y: 379, distance: 13.5
click at [789, 379] on icon "Drawing canvas" at bounding box center [793, 387] width 360 height 148
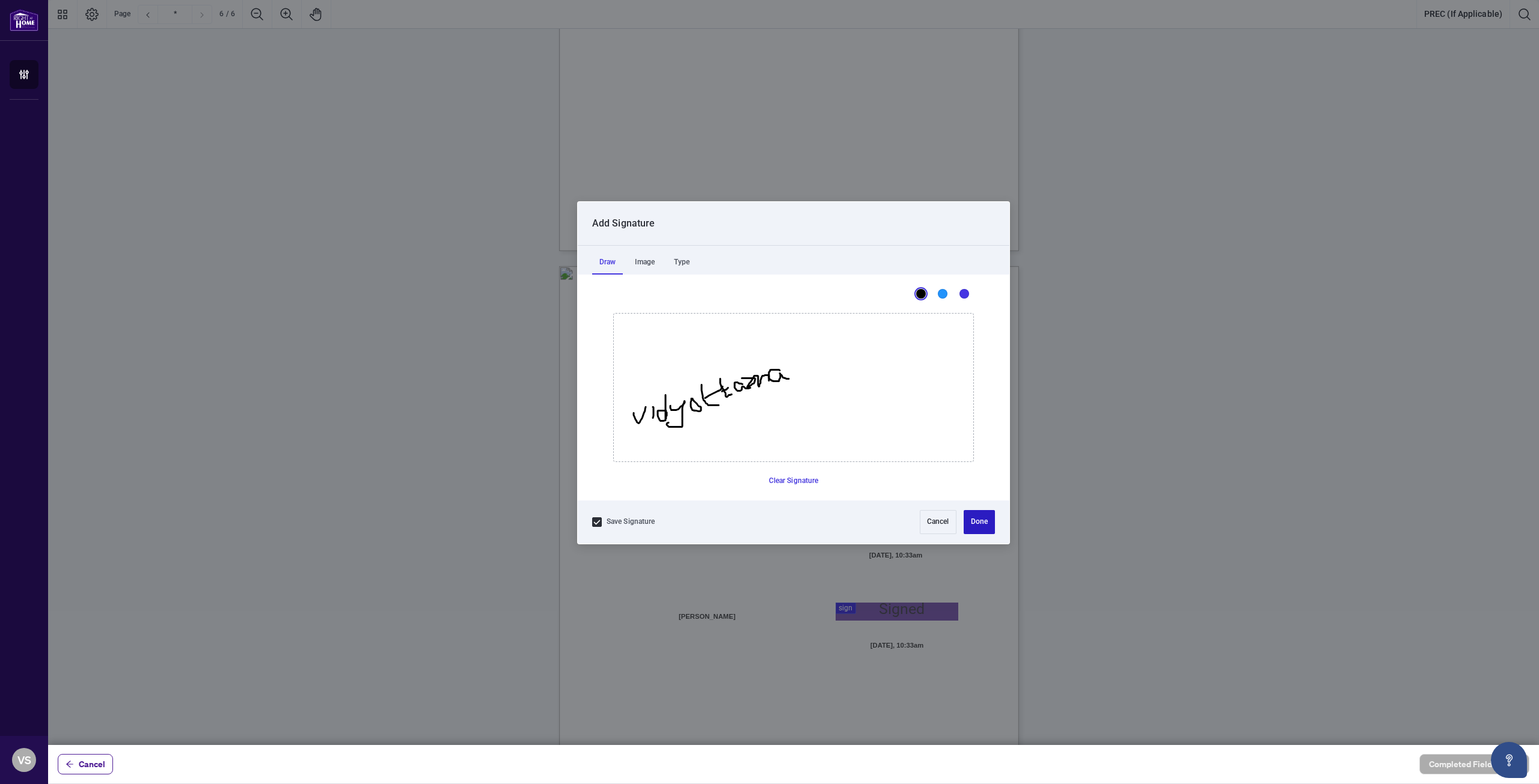
click at [983, 521] on button "Done" at bounding box center [979, 522] width 31 height 24
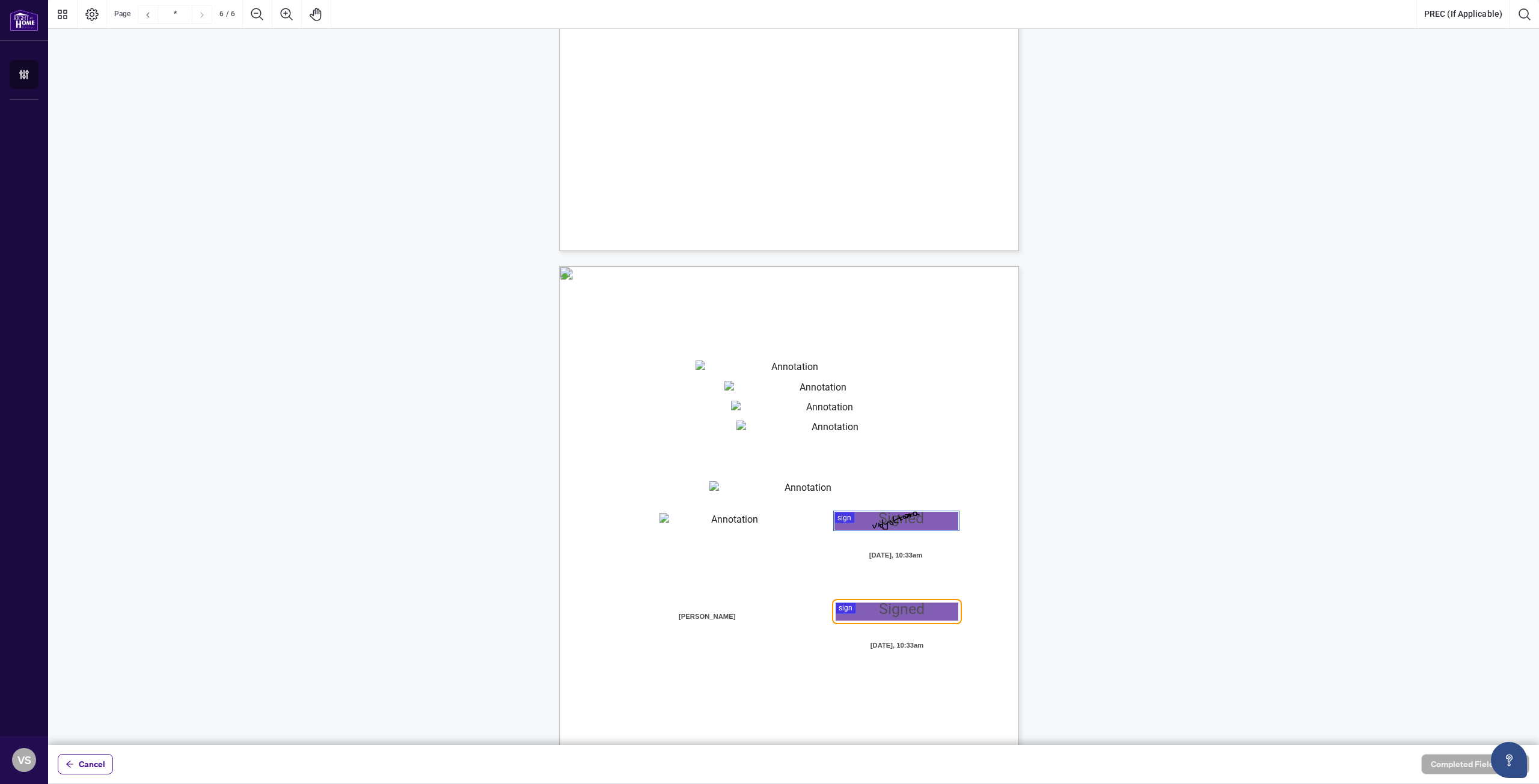
click at [844, 606] on div at bounding box center [794, 373] width 1491 height 745
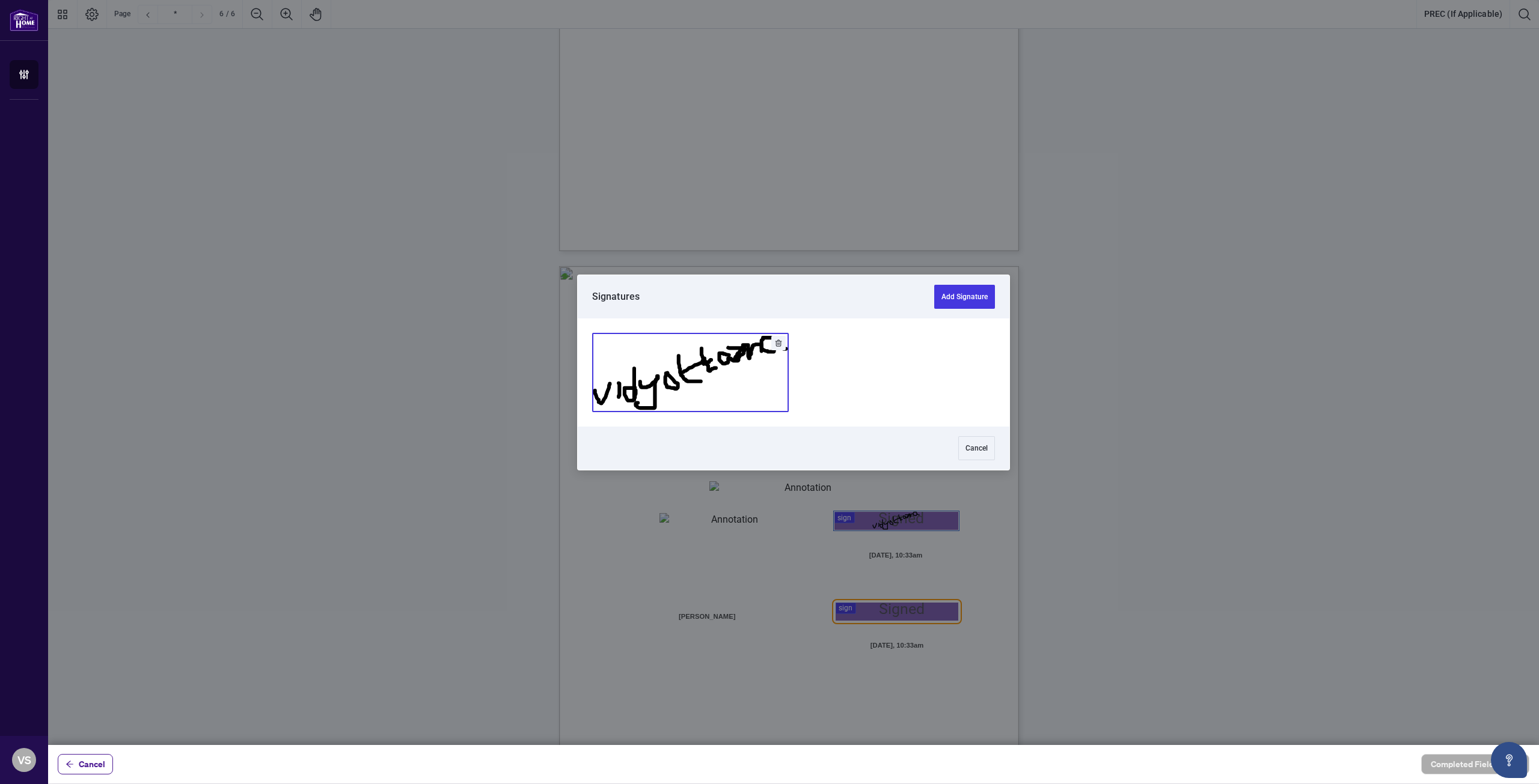
click at [716, 380] on button "Add Signature" at bounding box center [690, 373] width 196 height 78
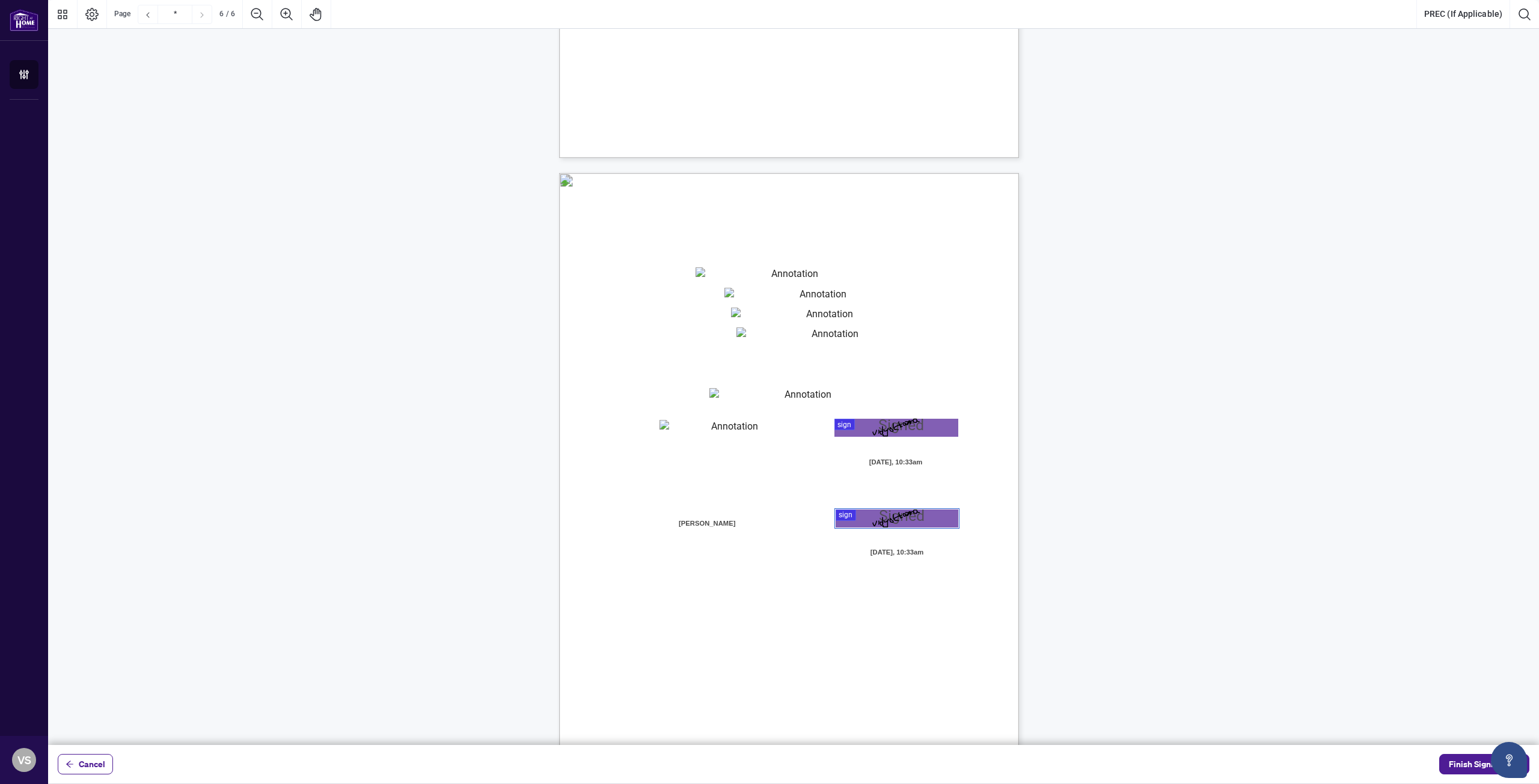
scroll to position [2952, 0]
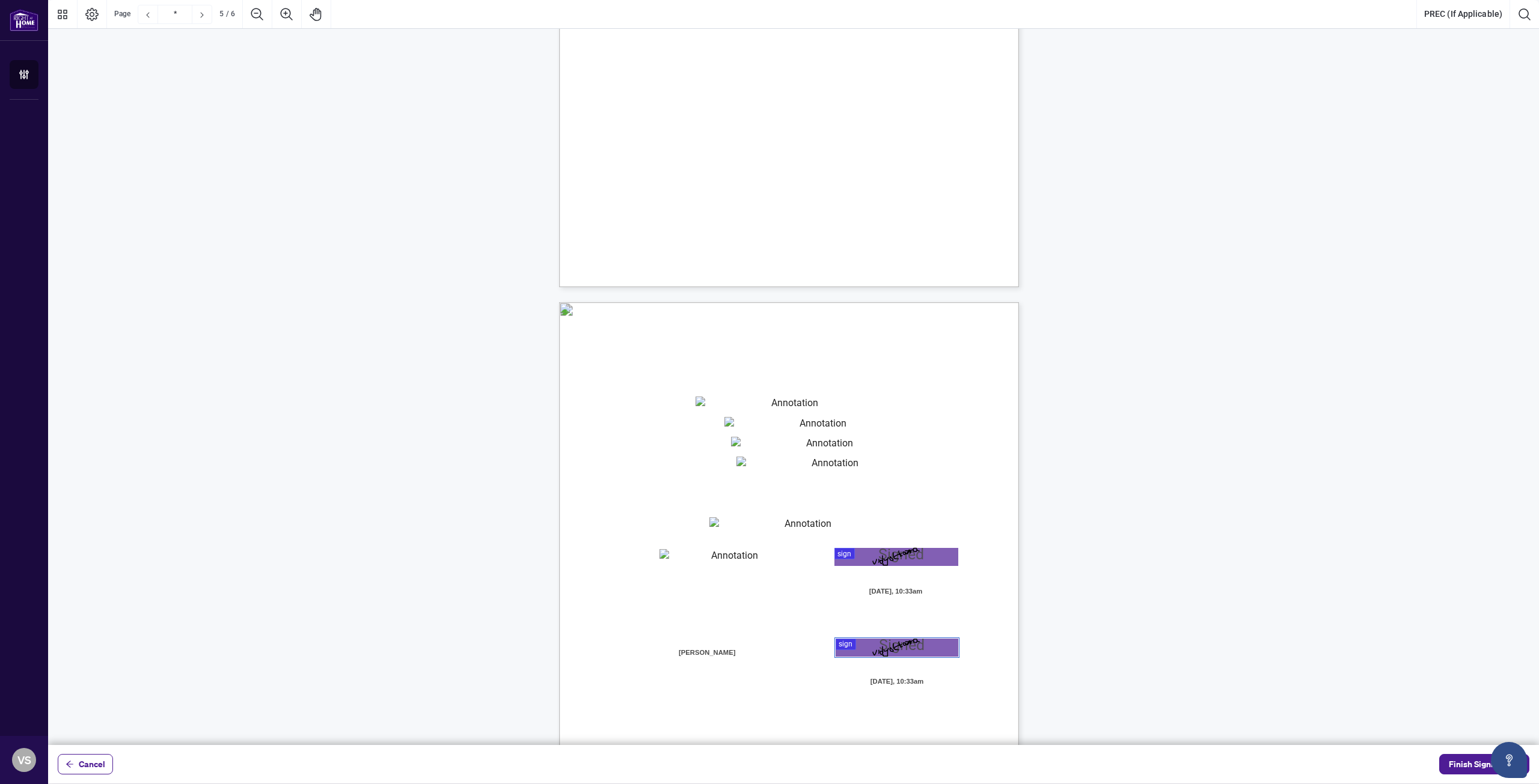
type input "*"
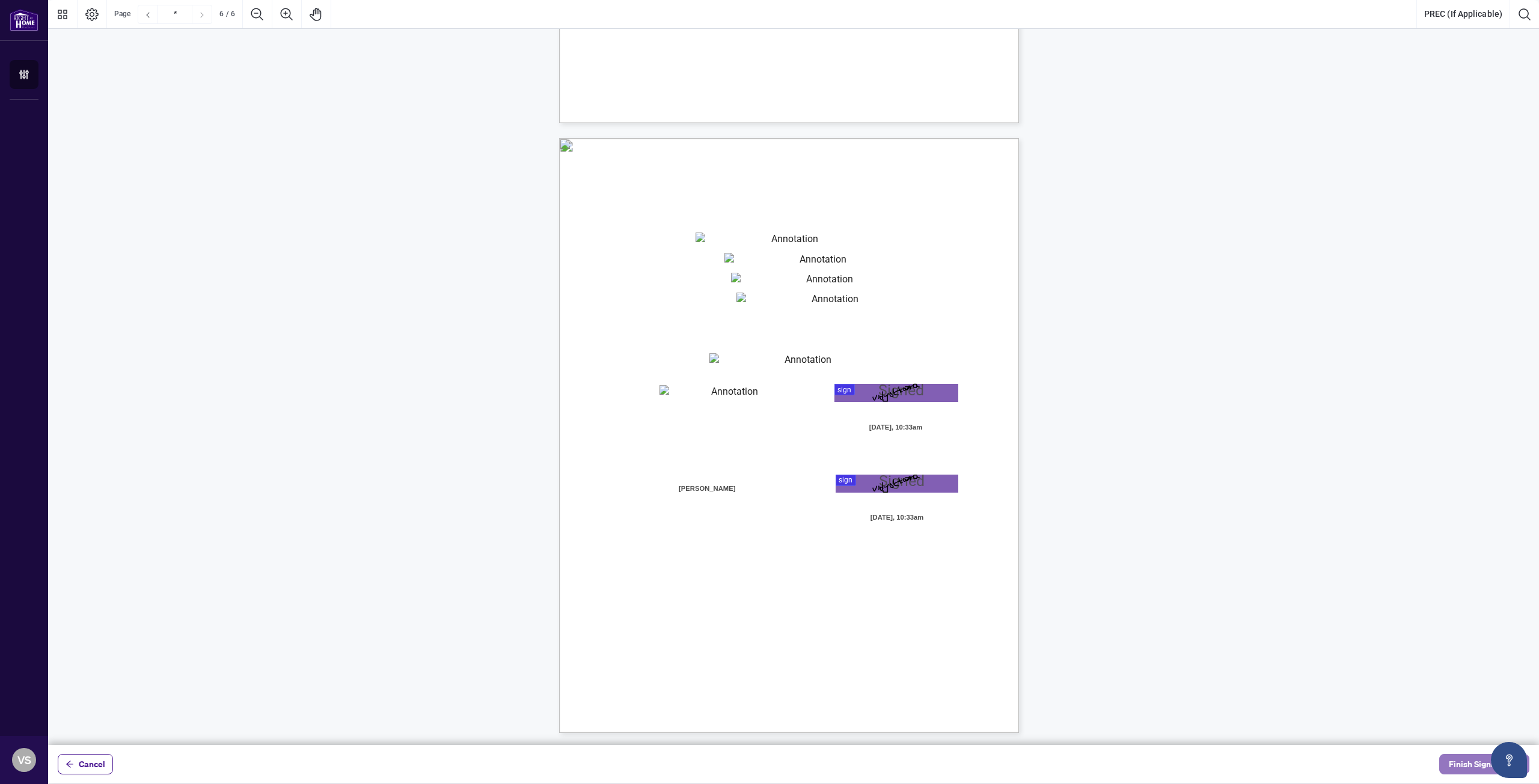
click at [1445, 765] on button "Finish Signing" at bounding box center [1485, 764] width 90 height 20
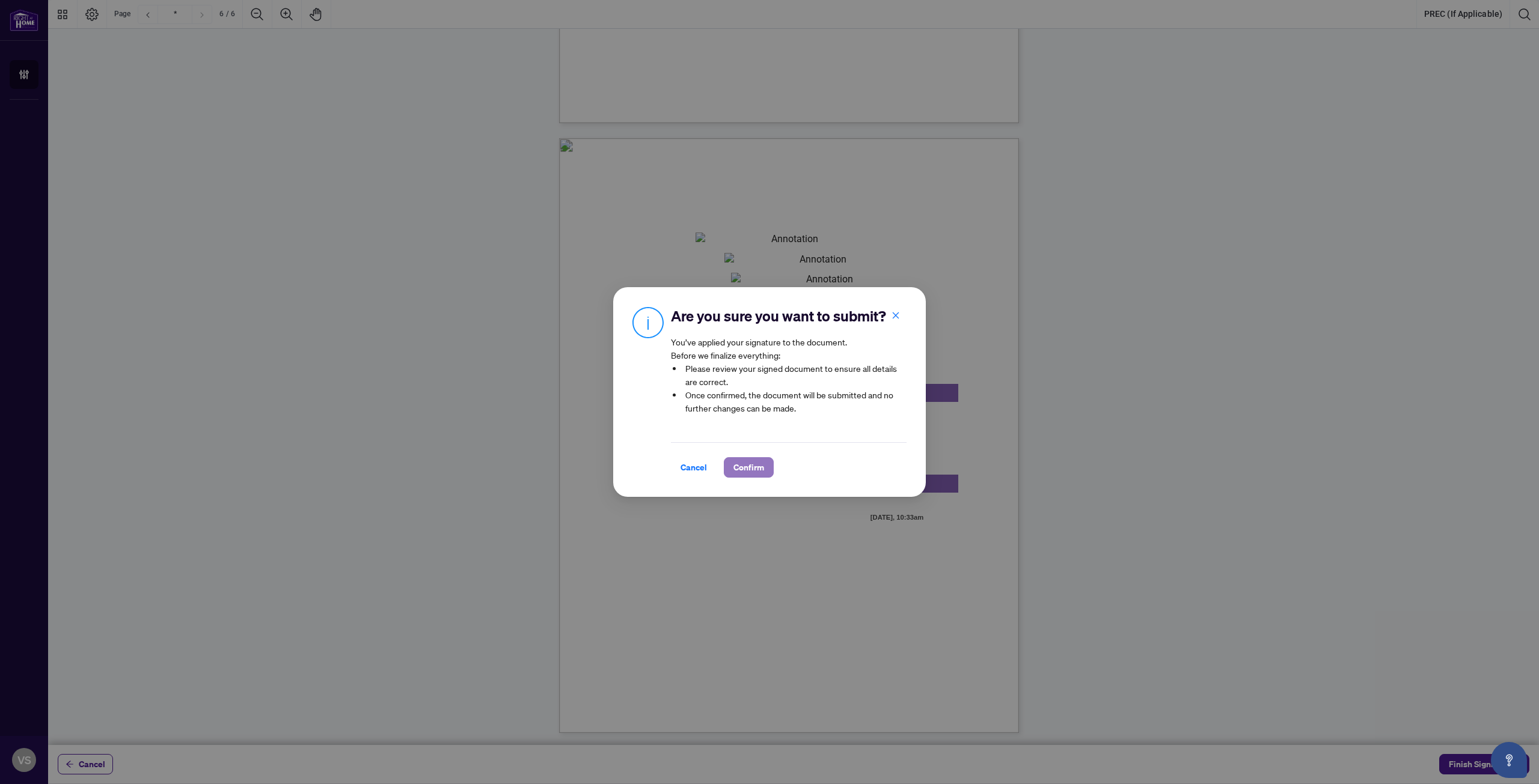
click at [753, 469] on span "Confirm" at bounding box center [749, 467] width 31 height 19
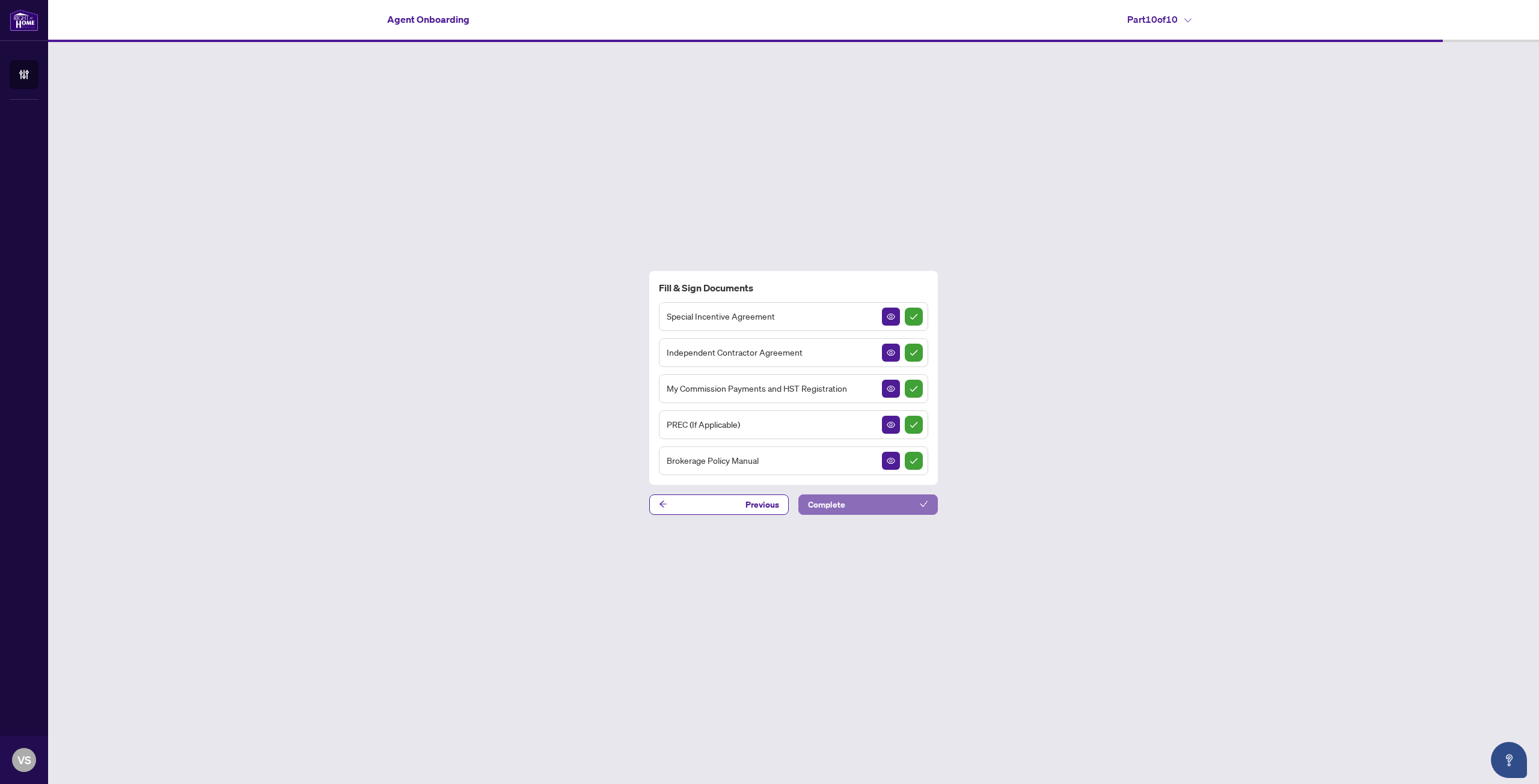
click at [873, 509] on button "Complete" at bounding box center [867, 504] width 139 height 20
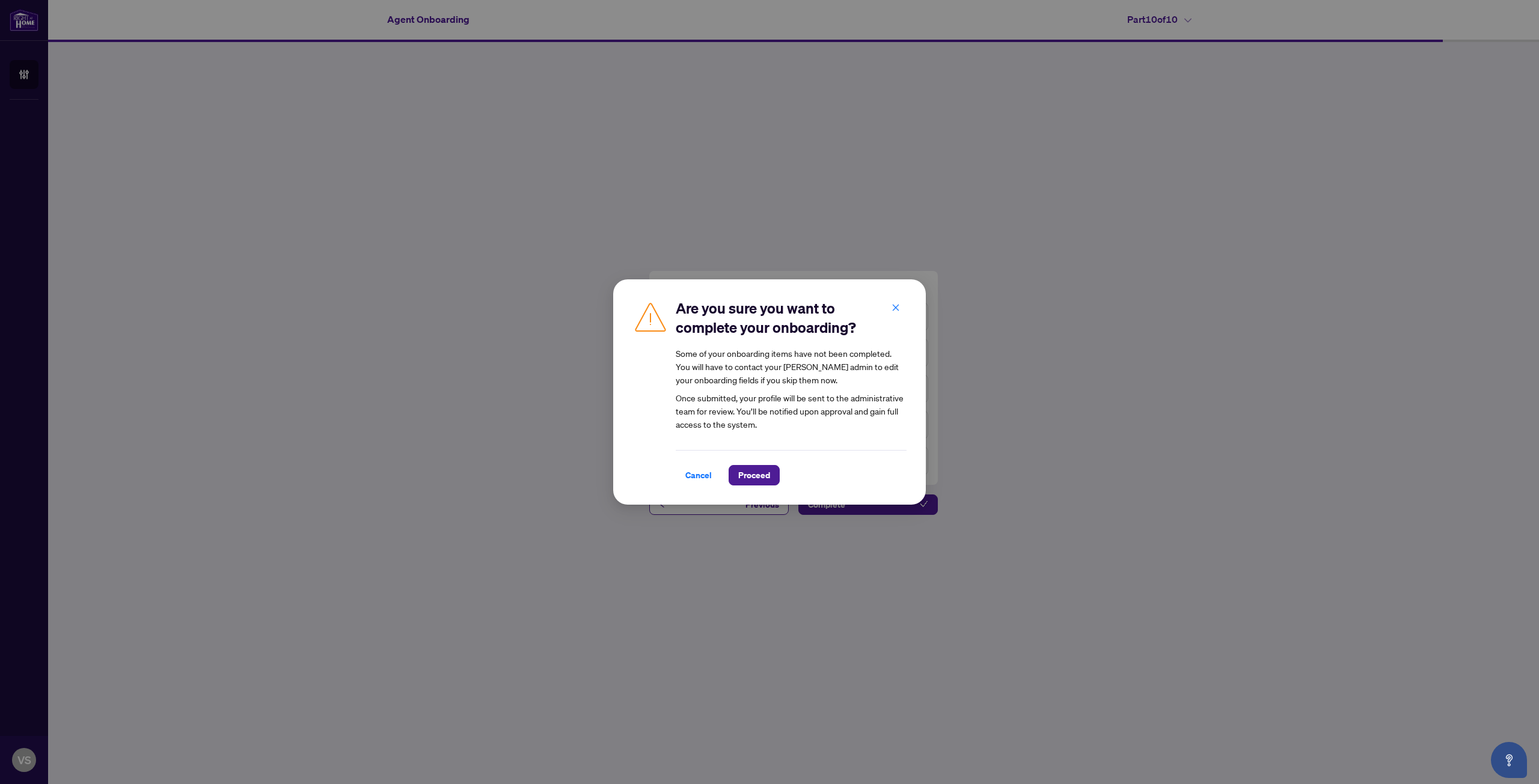
drag, startPoint x: 894, startPoint y: 307, endPoint x: 917, endPoint y: 312, distance: 23.5
click at [897, 310] on icon "close" at bounding box center [896, 308] width 9 height 9
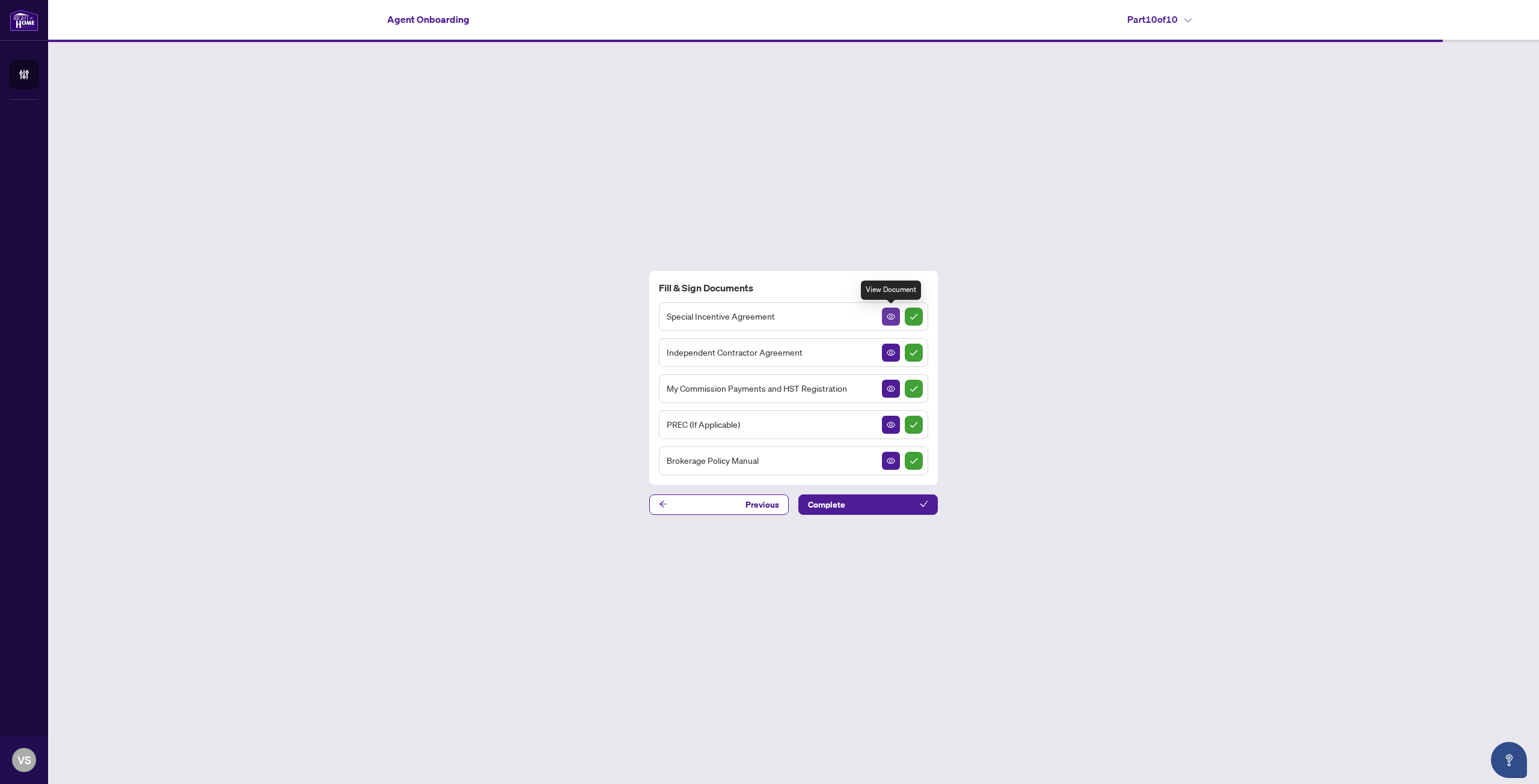
click at [887, 316] on icon "View Document" at bounding box center [891, 317] width 9 height 9
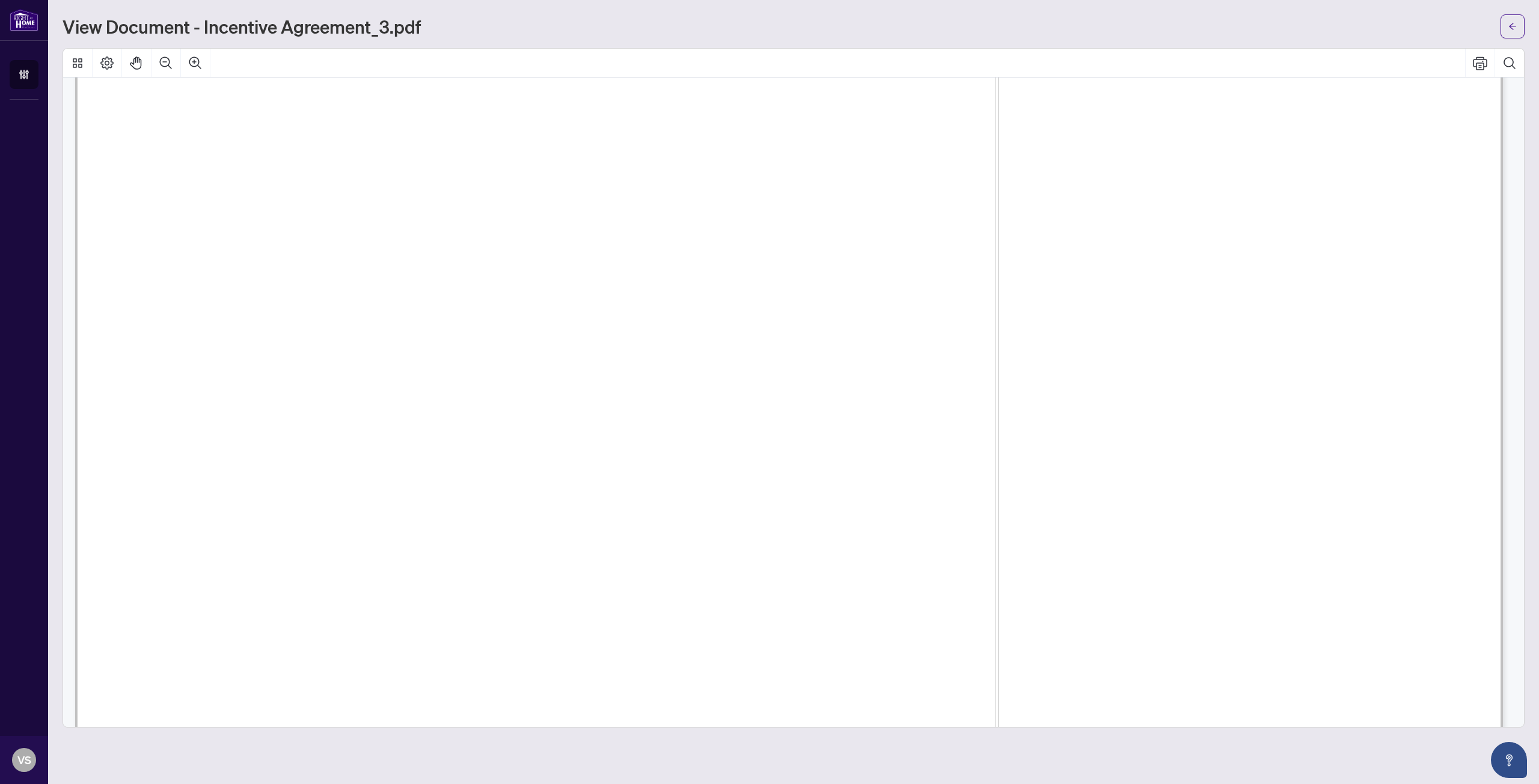
scroll to position [4326, 0]
click at [494, 525] on span "Signer Name" at bounding box center [443, 527] width 102 height 25
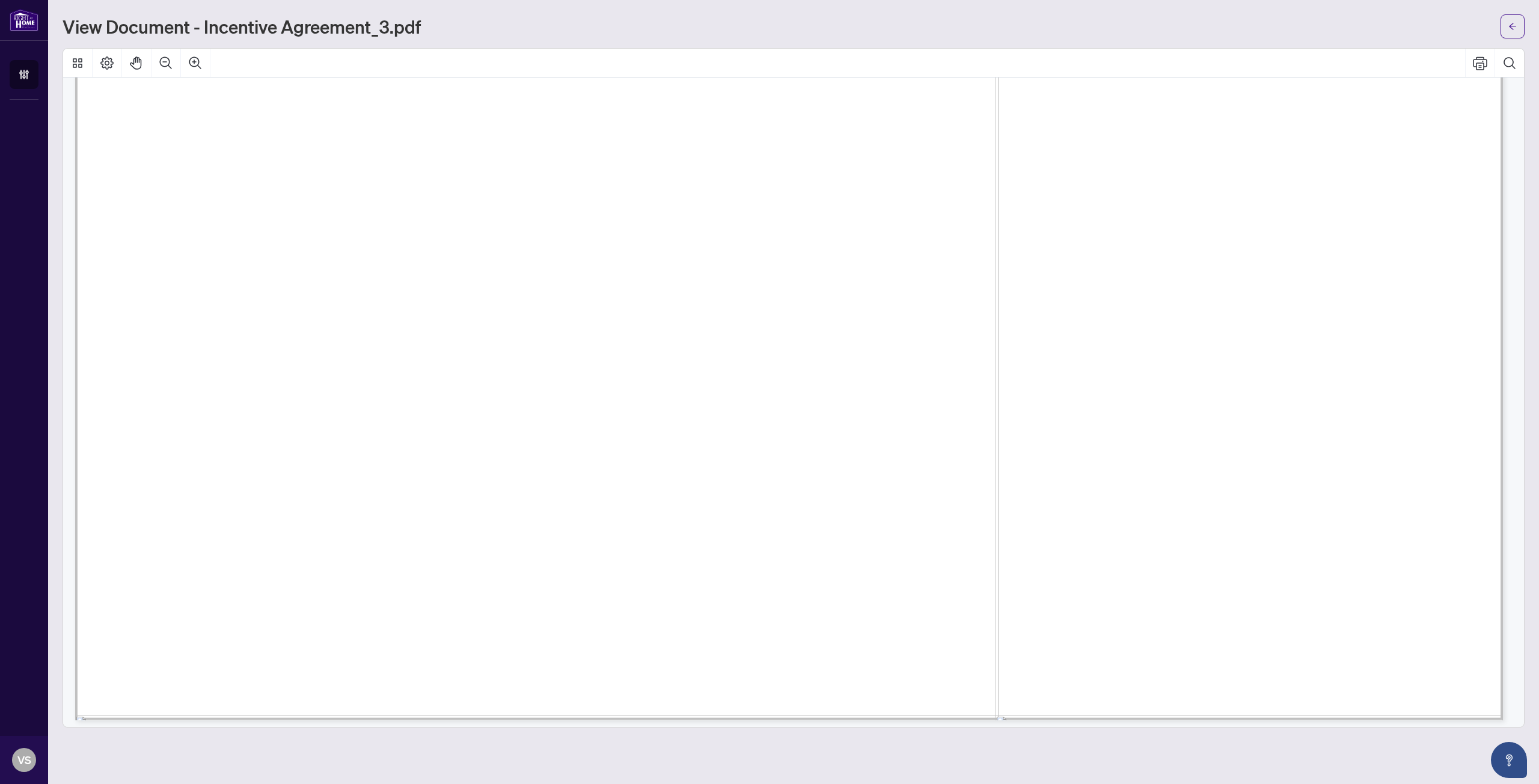
scroll to position [5008, 0]
click at [1513, 31] on icon "arrow-left" at bounding box center [1512, 27] width 9 height 9
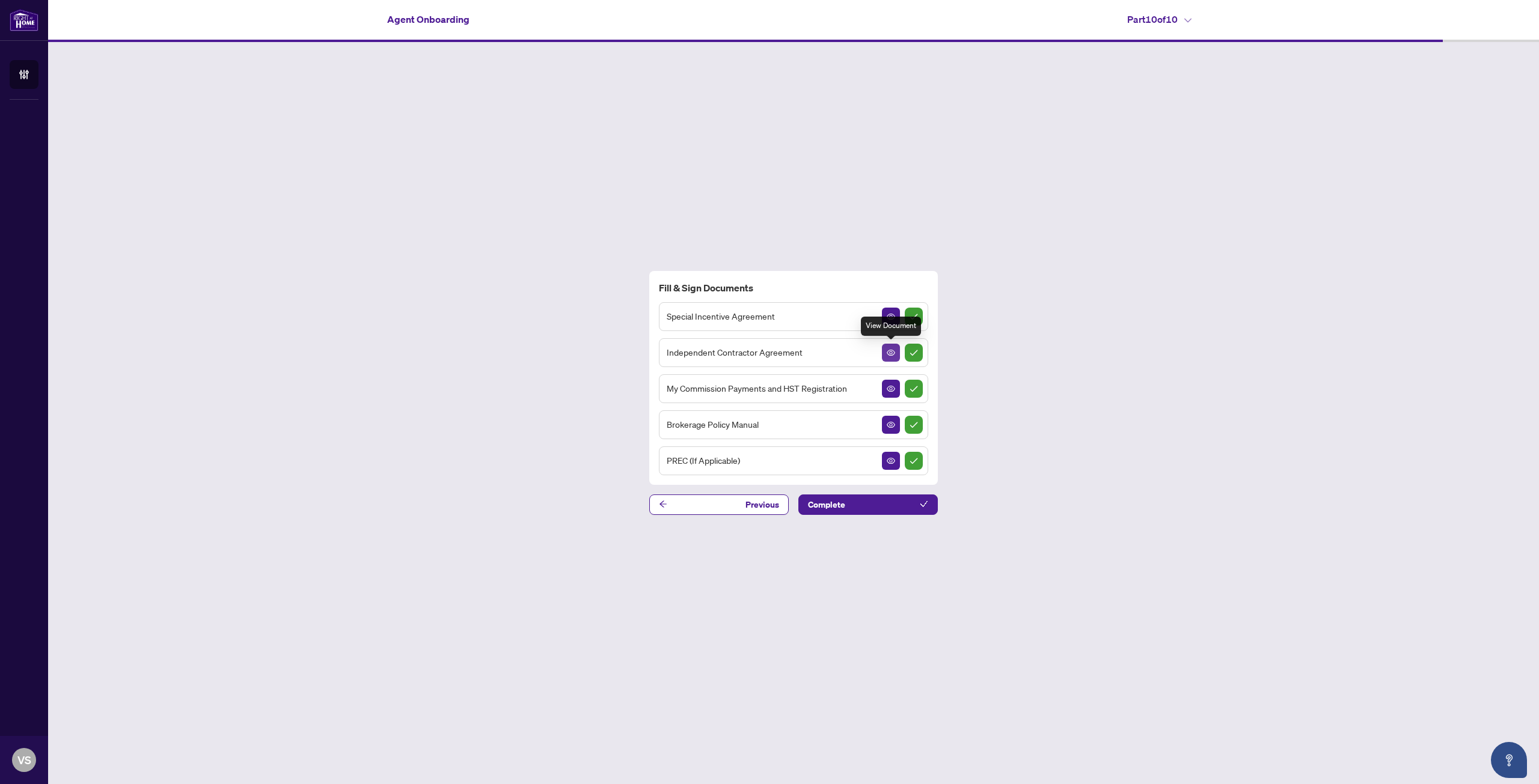
click at [896, 351] on button "button" at bounding box center [890, 352] width 18 height 18
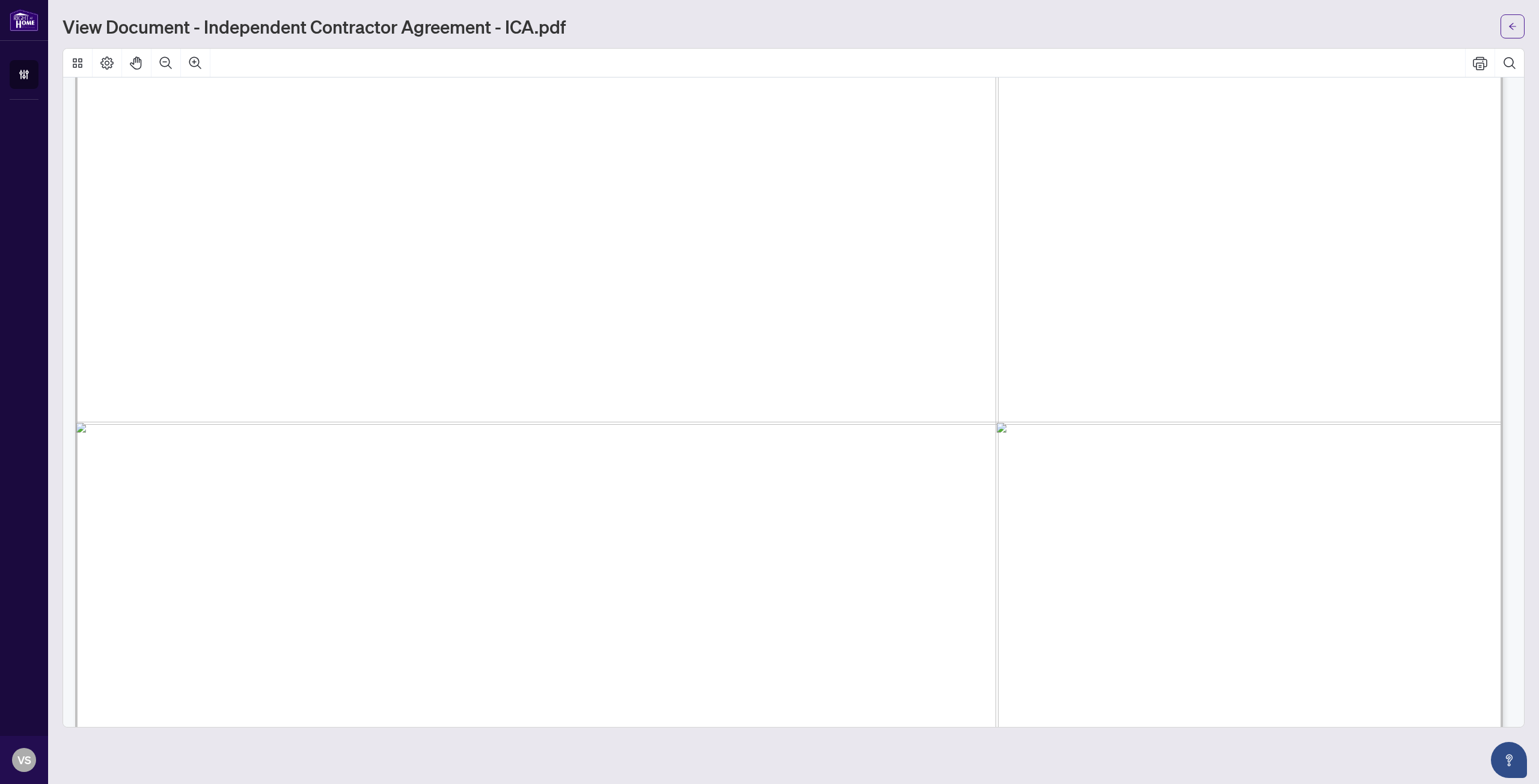
scroll to position [661, 0]
click at [563, 235] on span "Mississuga" at bounding box center [536, 233] width 102 height 25
click at [555, 240] on span "Mississuga" at bounding box center [536, 233] width 102 height 25
click at [561, 238] on span "Mississuga" at bounding box center [536, 233] width 102 height 25
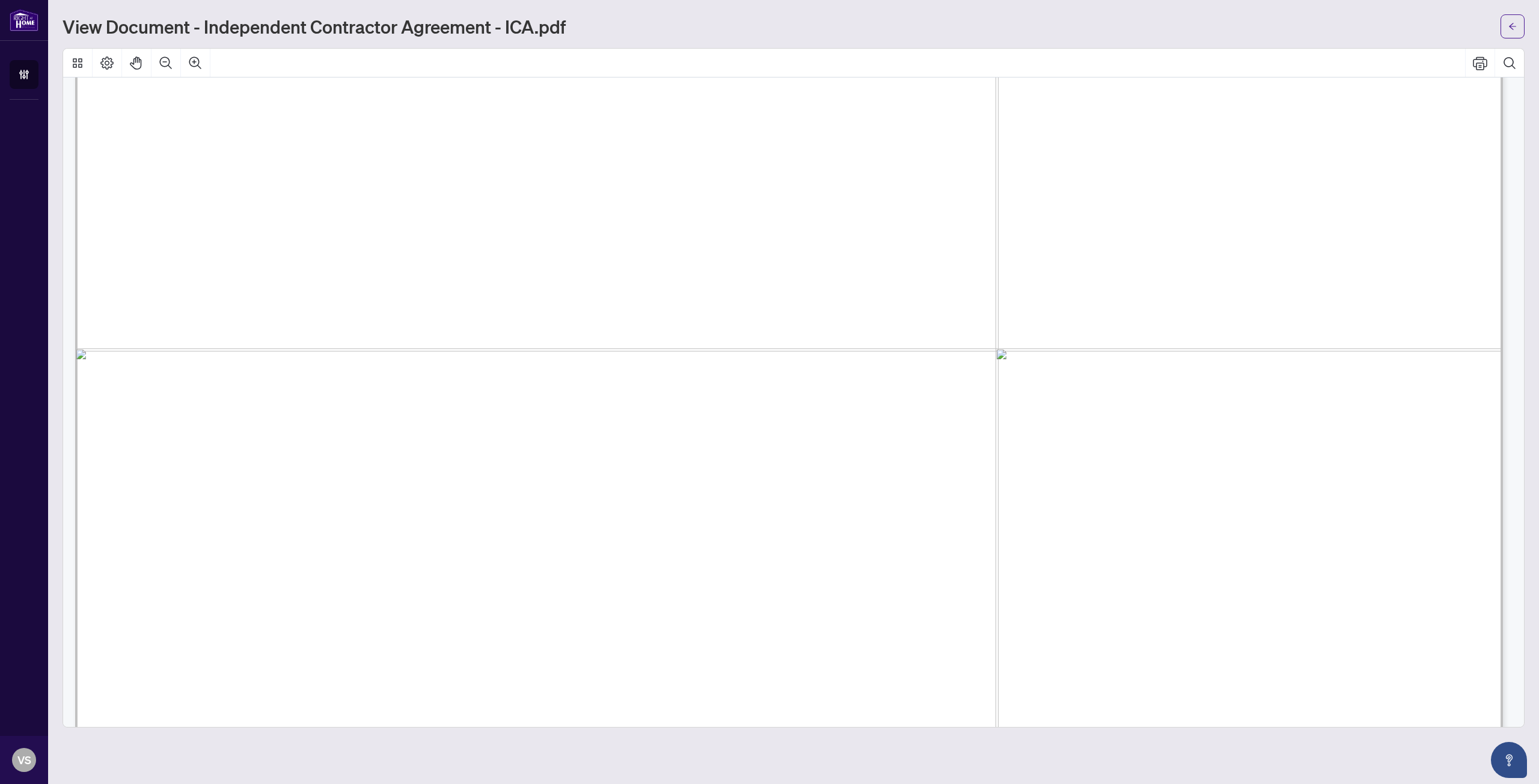
click at [566, 232] on span "Mississuga" at bounding box center [536, 233] width 102 height 25
click at [565, 232] on span "Mississuga" at bounding box center [536, 233] width 102 height 25
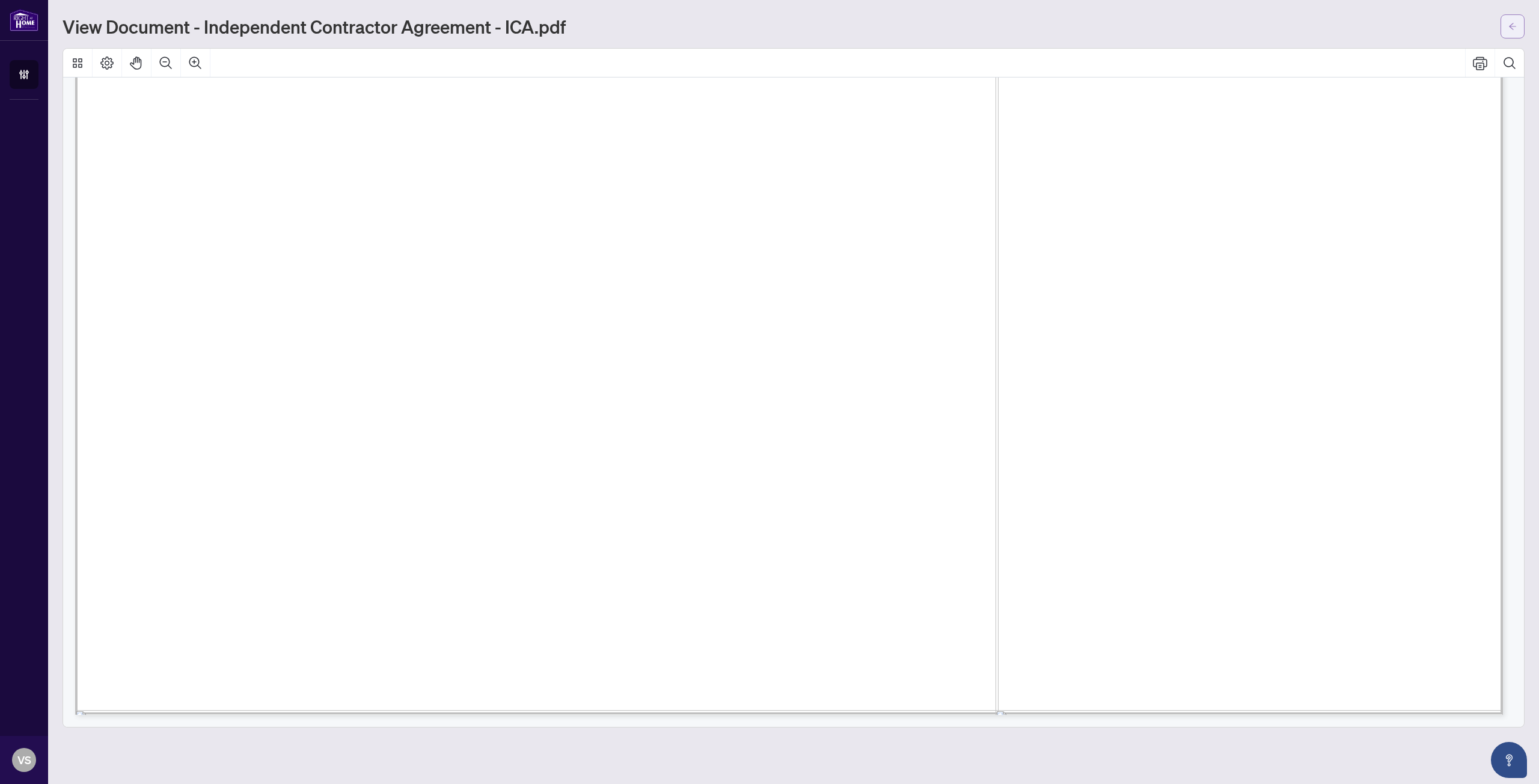
click at [1515, 31] on icon "arrow-left" at bounding box center [1512, 27] width 9 height 9
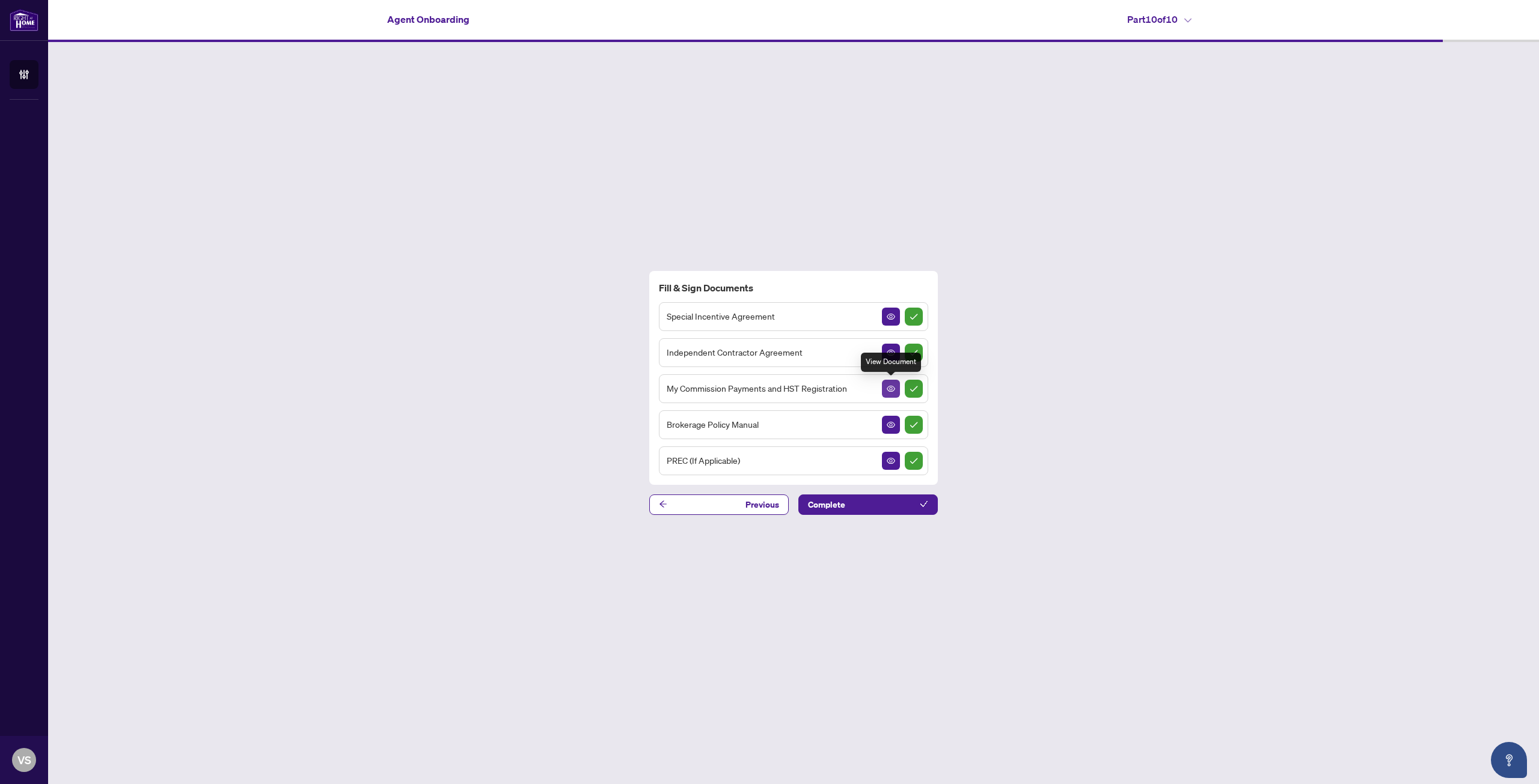
click at [889, 391] on icon "View Document" at bounding box center [891, 389] width 9 height 6
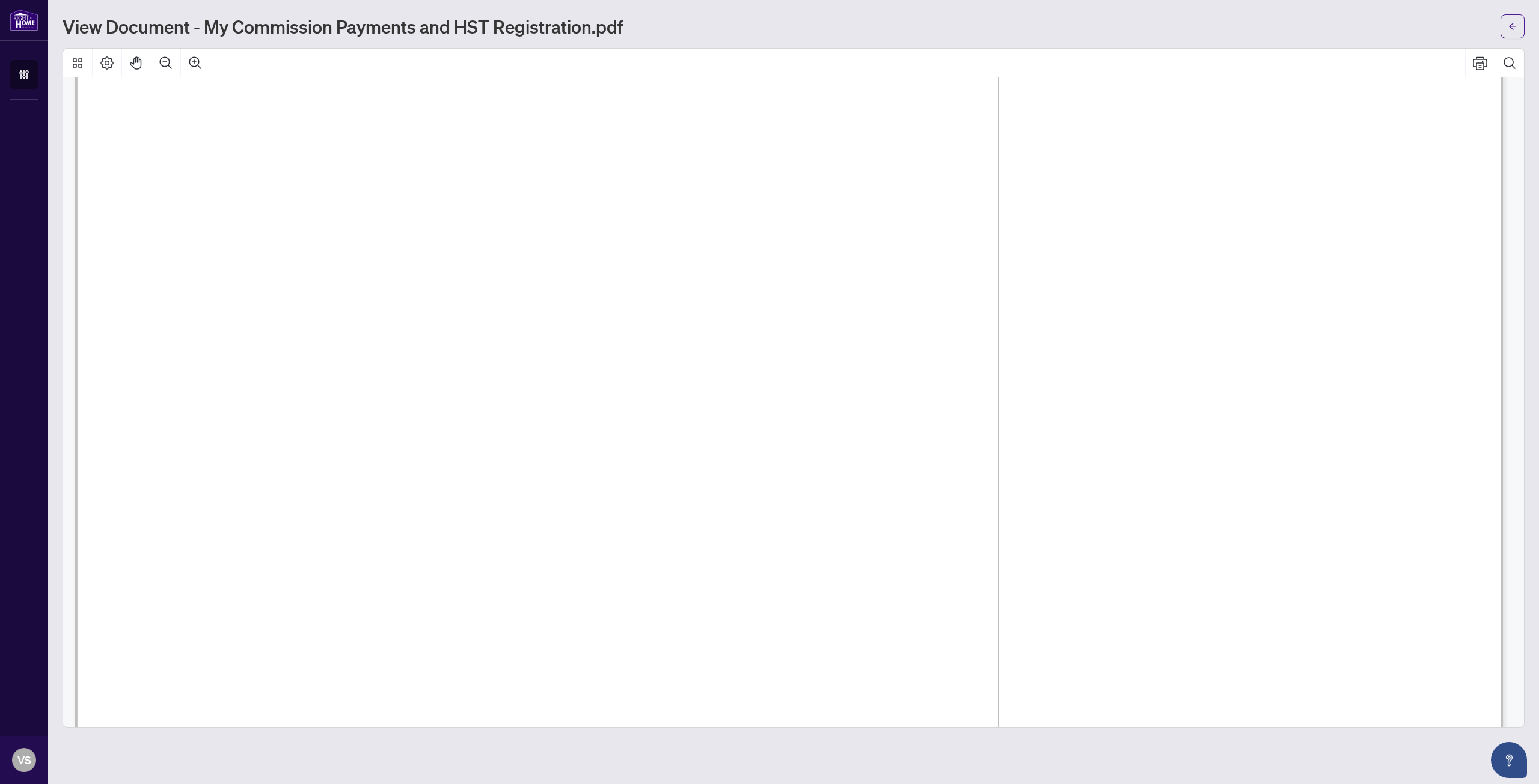
scroll to position [1221, 0]
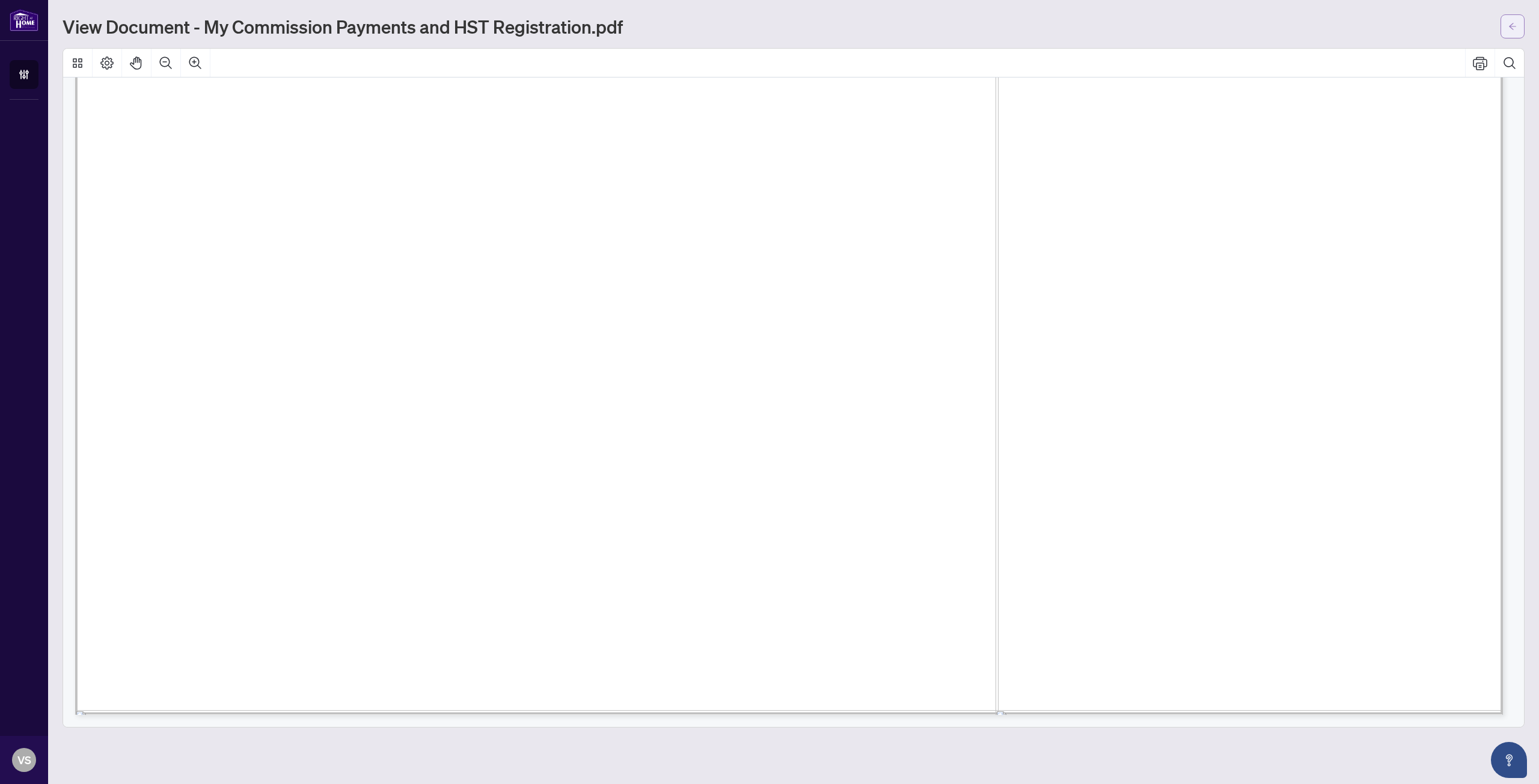
click at [1513, 29] on icon "arrow-left" at bounding box center [1512, 27] width 9 height 9
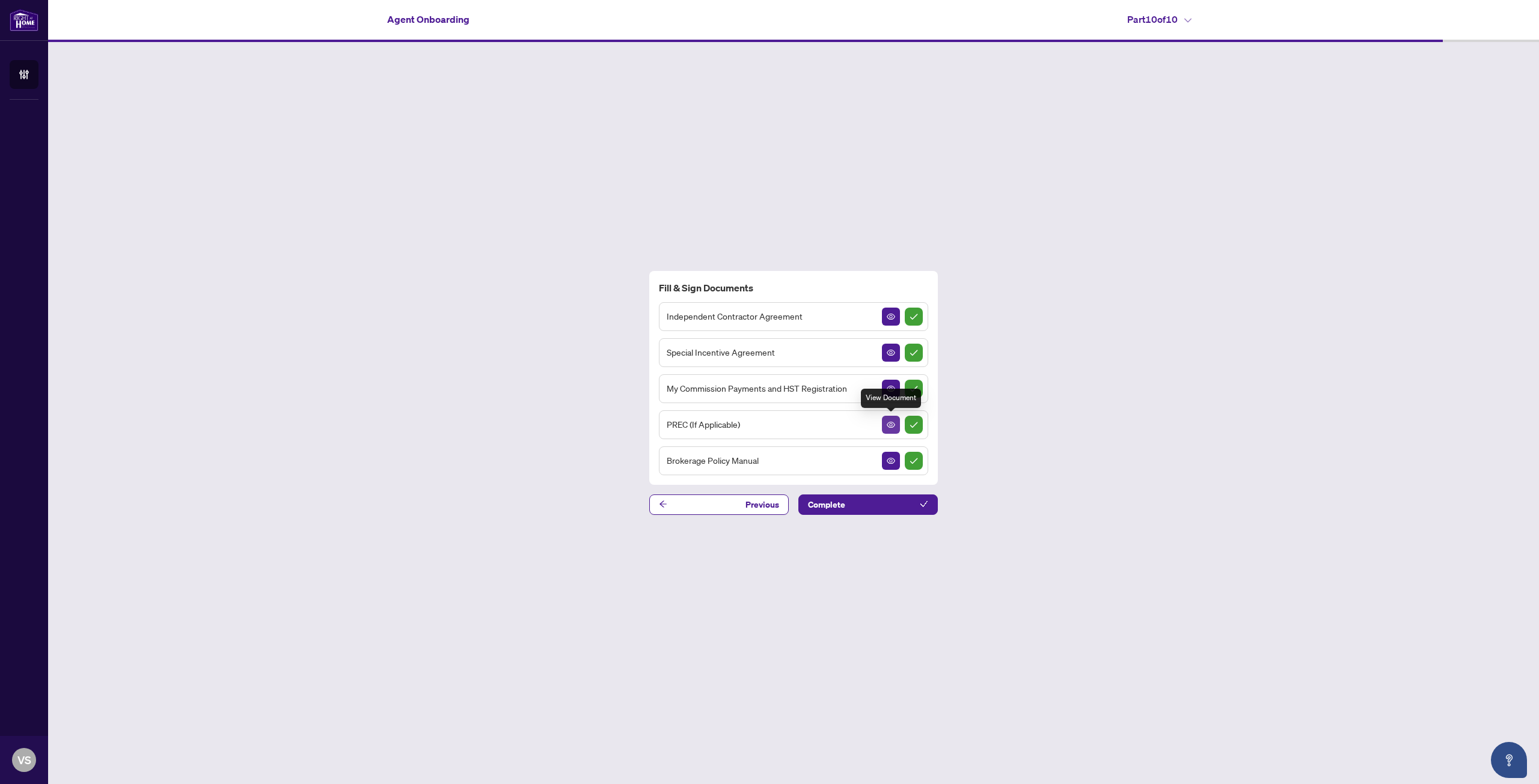
click at [887, 423] on icon "View Document" at bounding box center [891, 425] width 9 height 9
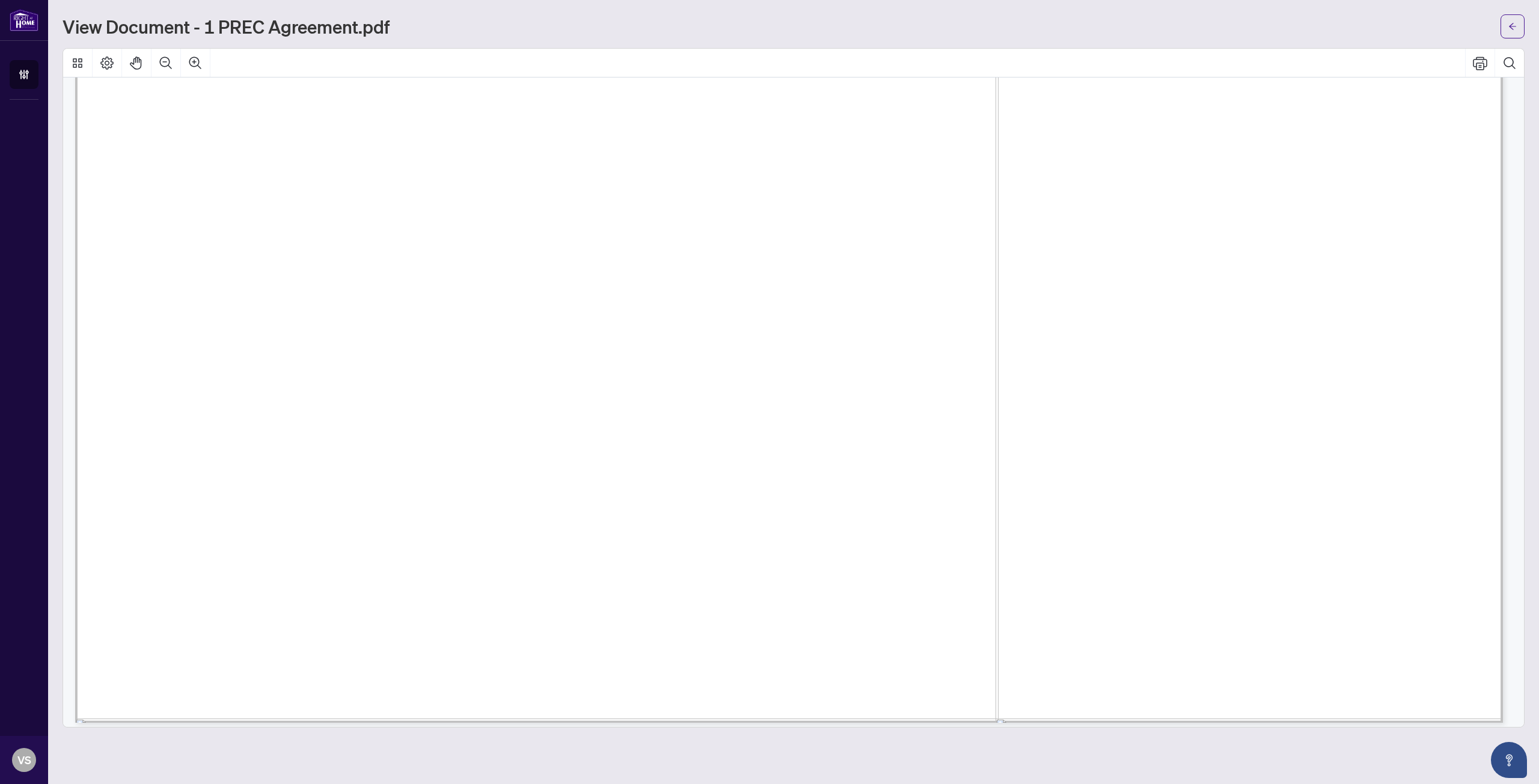
scroll to position [10688, 0]
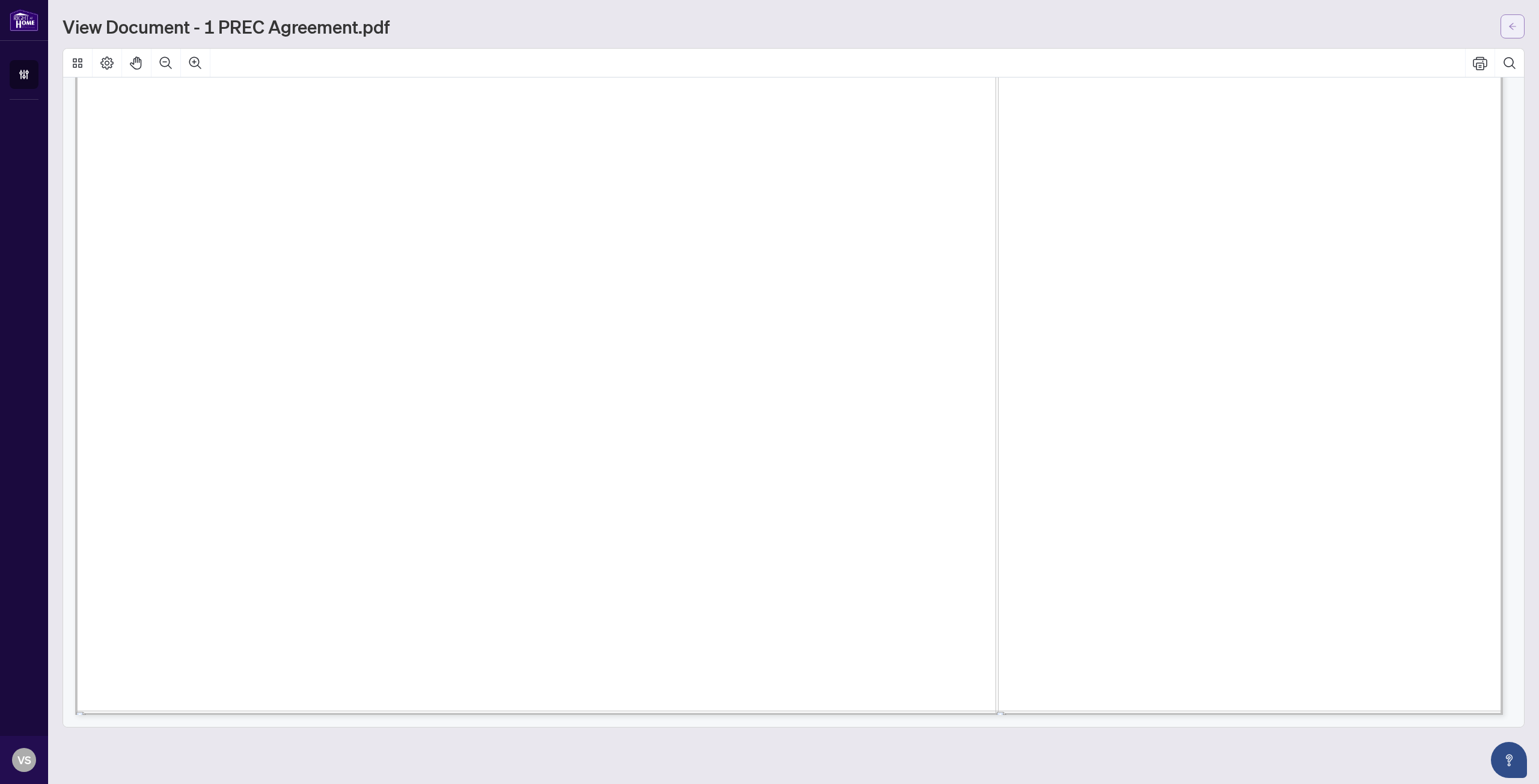
click at [1513, 32] on span "button" at bounding box center [1512, 26] width 9 height 19
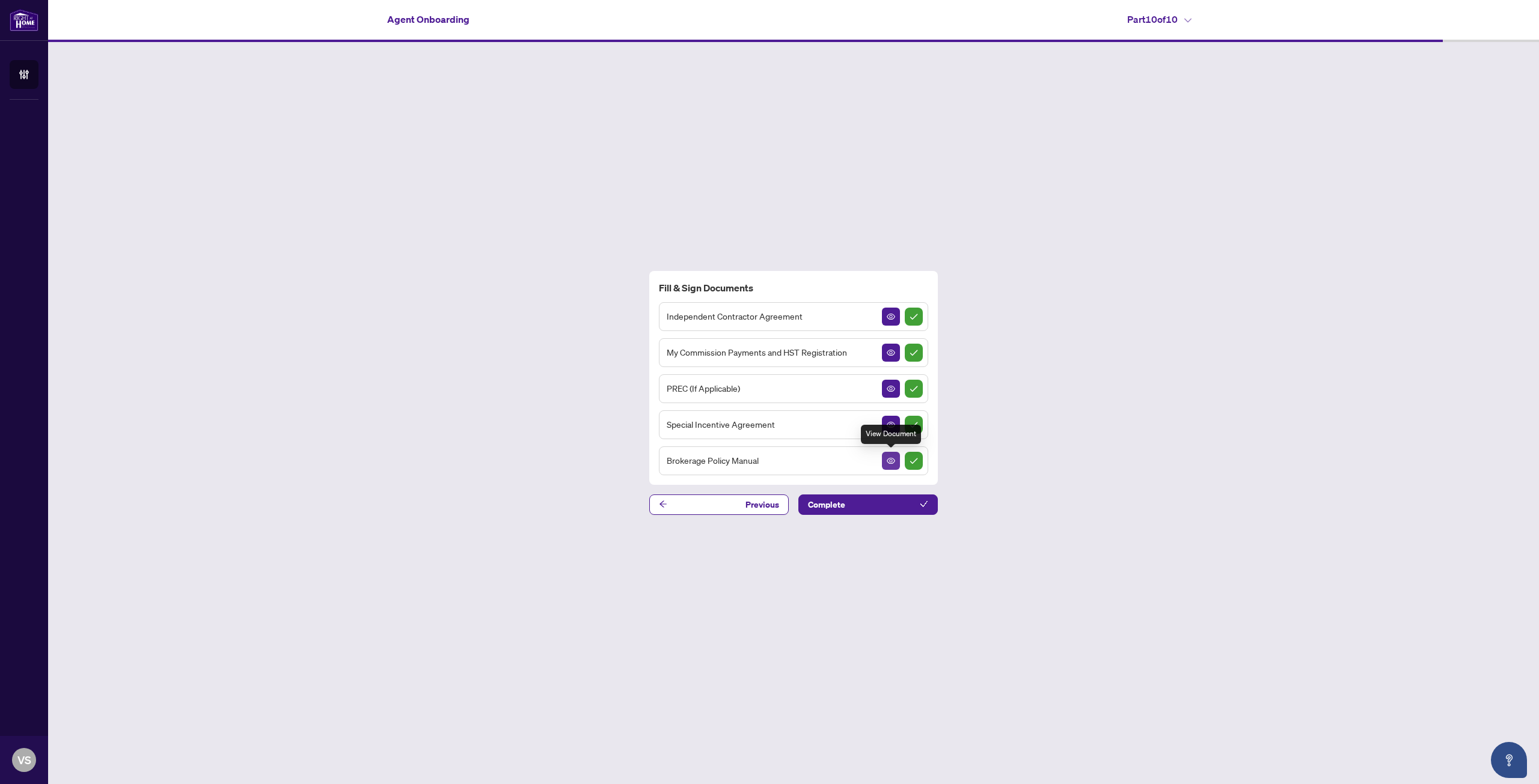
click at [888, 466] on span "button" at bounding box center [891, 460] width 9 height 13
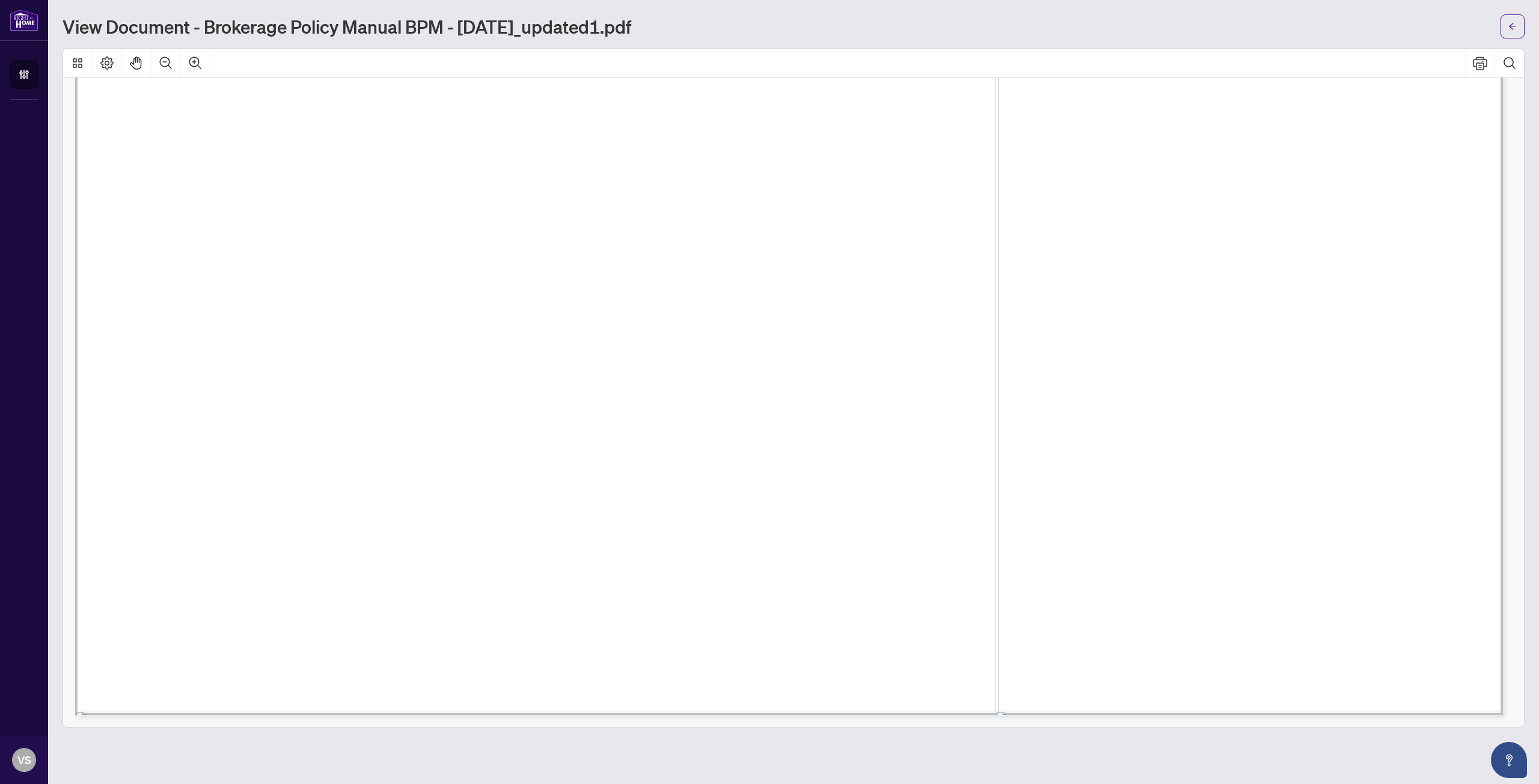
scroll to position [111035, 0]
click at [1512, 22] on icon "arrow-left" at bounding box center [1512, 27] width 9 height 9
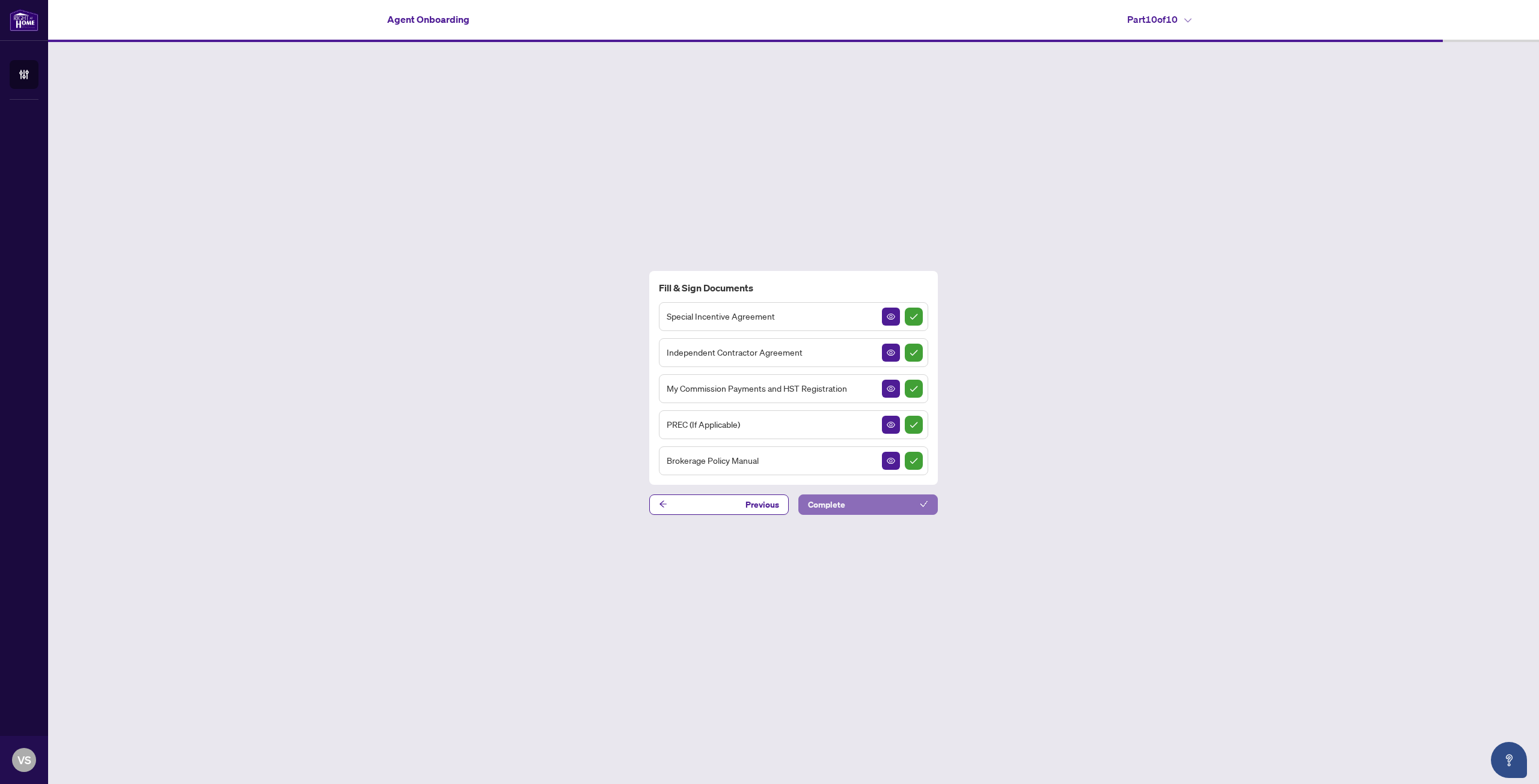
click at [877, 505] on button "Complete" at bounding box center [867, 504] width 139 height 20
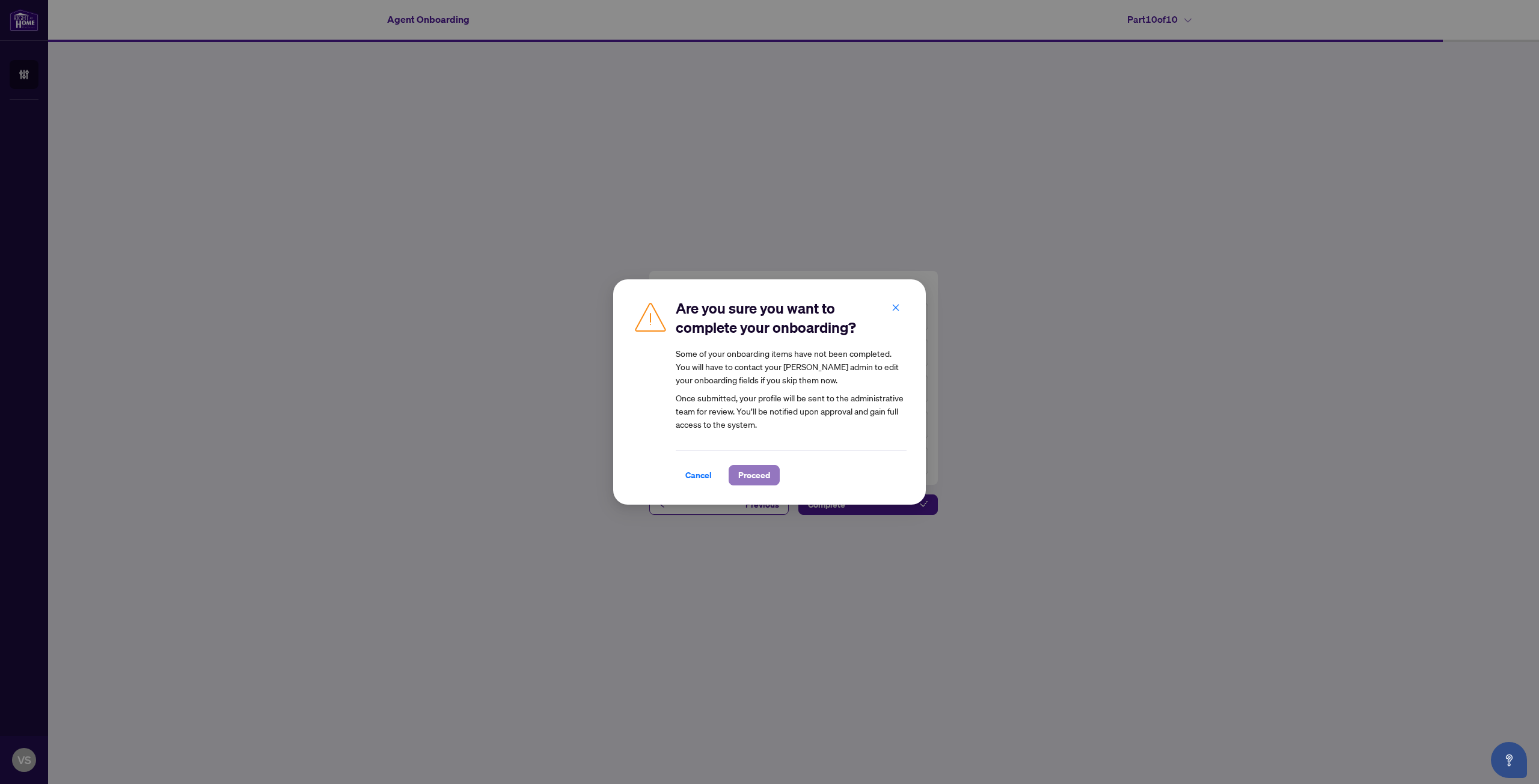
click at [736, 475] on button "Proceed" at bounding box center [754, 475] width 51 height 20
